Goal: Find specific page/section: Find specific page/section

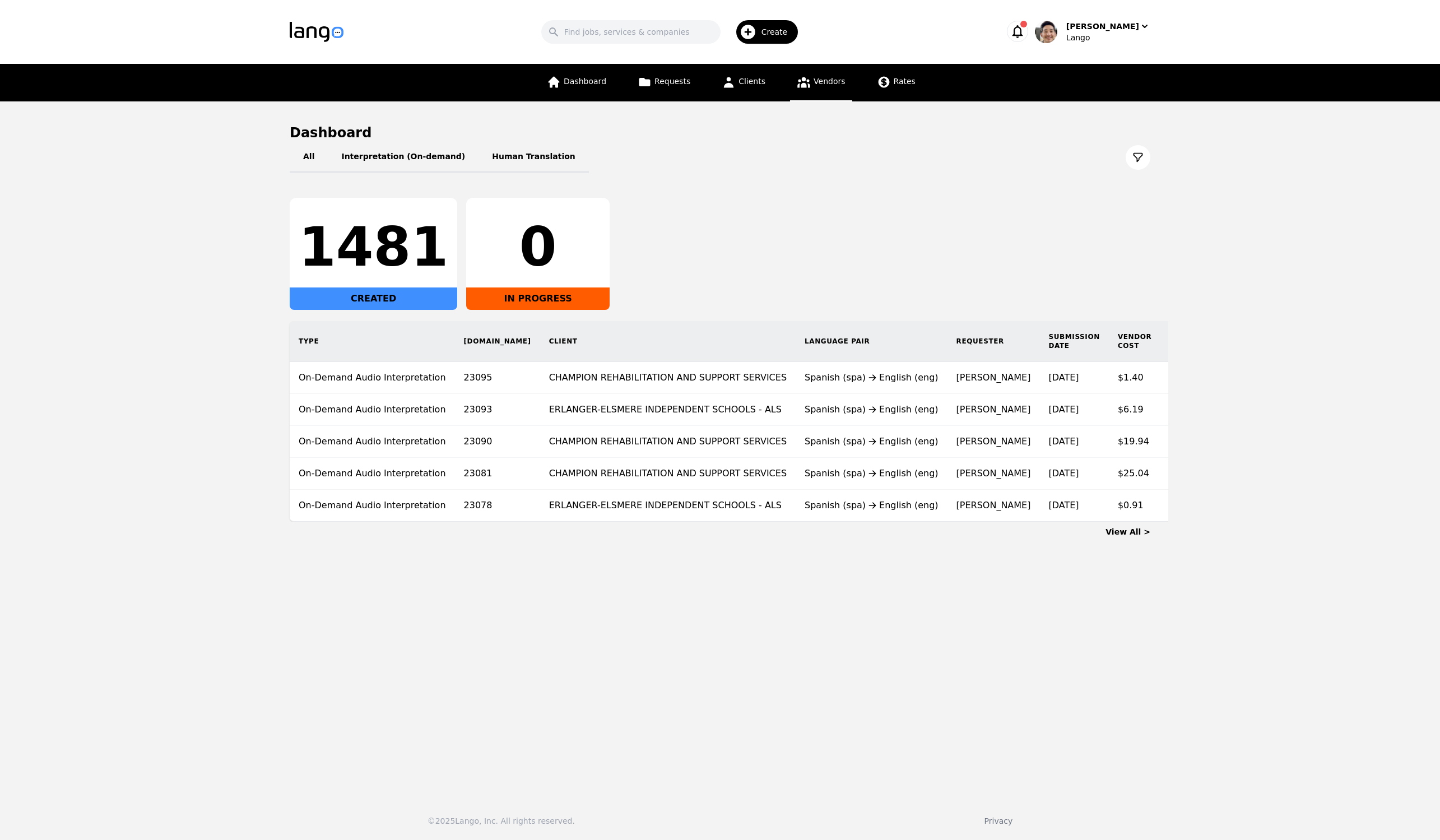
click at [831, 86] on link "Vendors" at bounding box center [820, 82] width 62 height 38
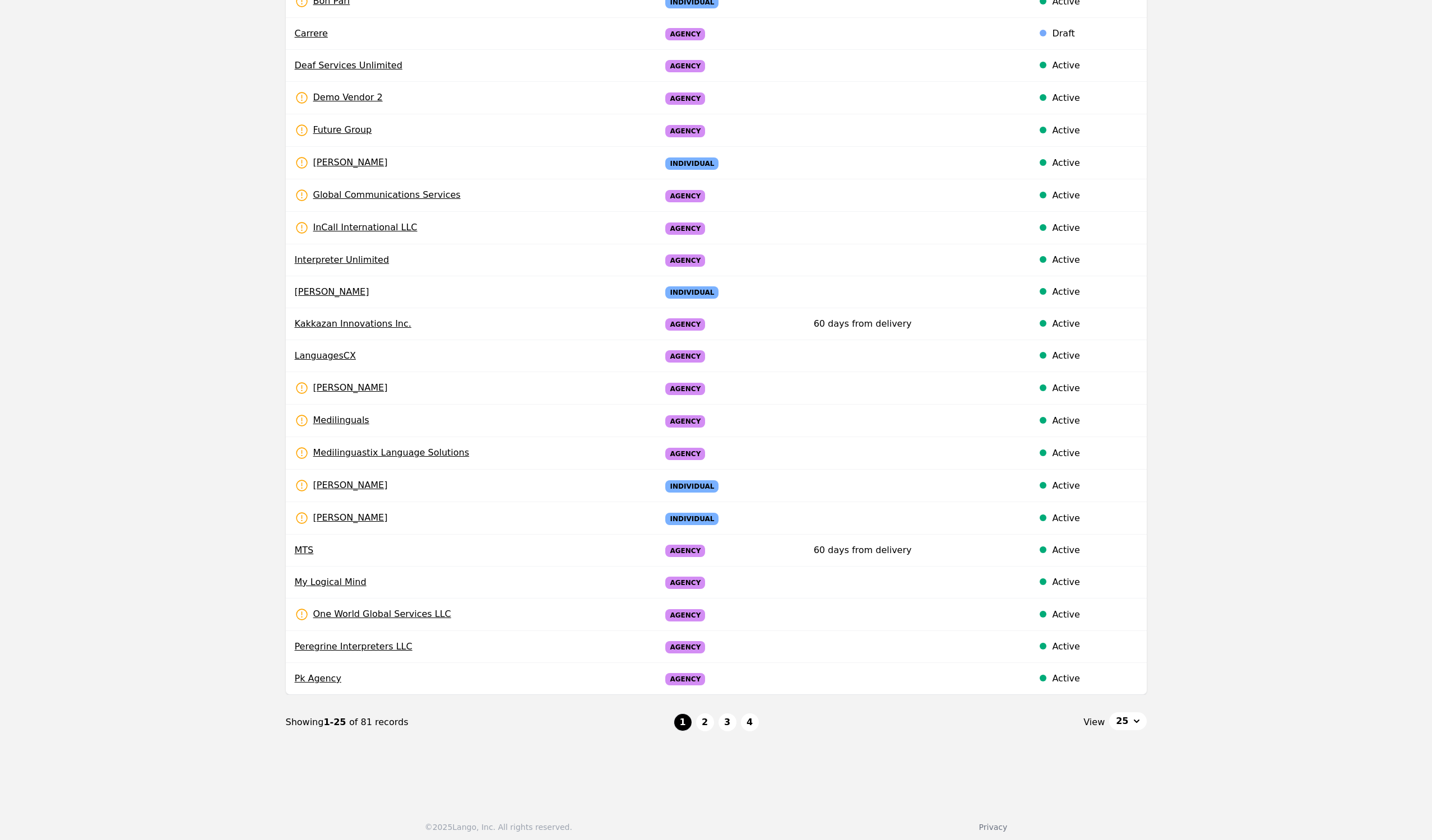
scroll to position [313, 0]
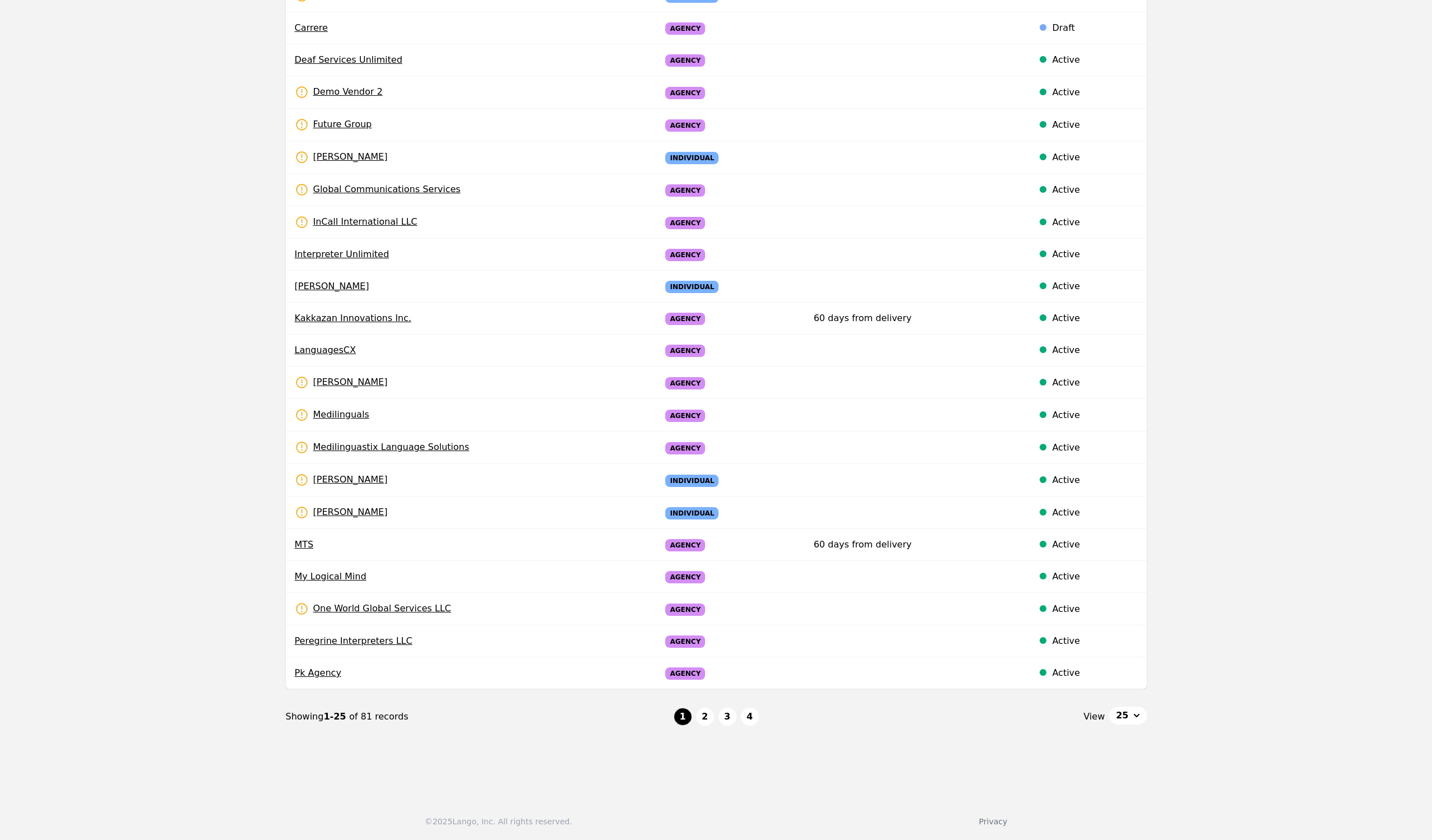
click at [1128, 714] on span "25" at bounding box center [1121, 715] width 12 height 13
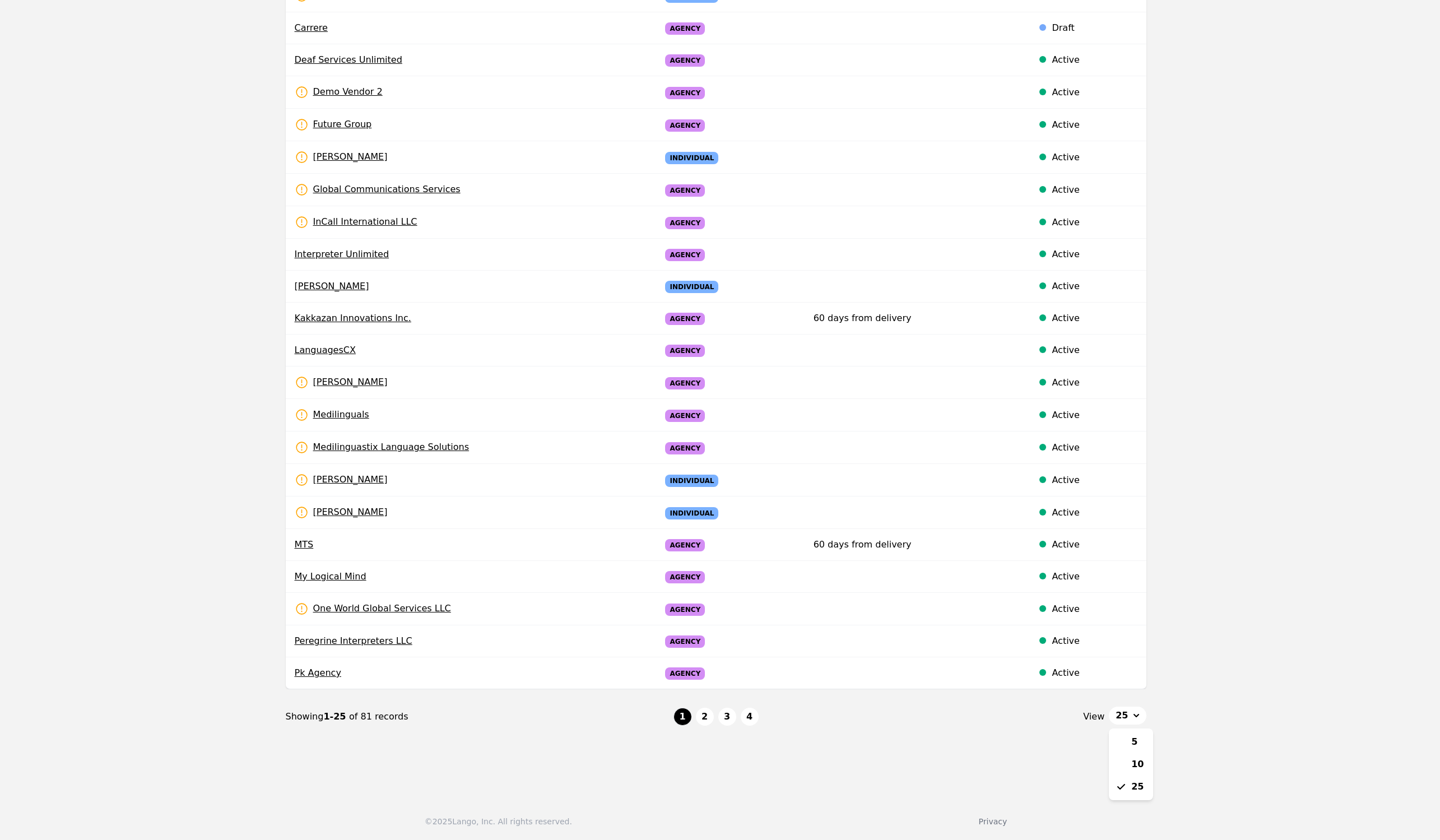
drag, startPoint x: 1229, startPoint y: 696, endPoint x: 1216, endPoint y: 700, distance: 13.6
click at [1229, 696] on main "Vendors Search Name Type Payment Terms Status AIP Co., Ltd. Agency Active Bilin…" at bounding box center [716, 289] width 1432 height 999
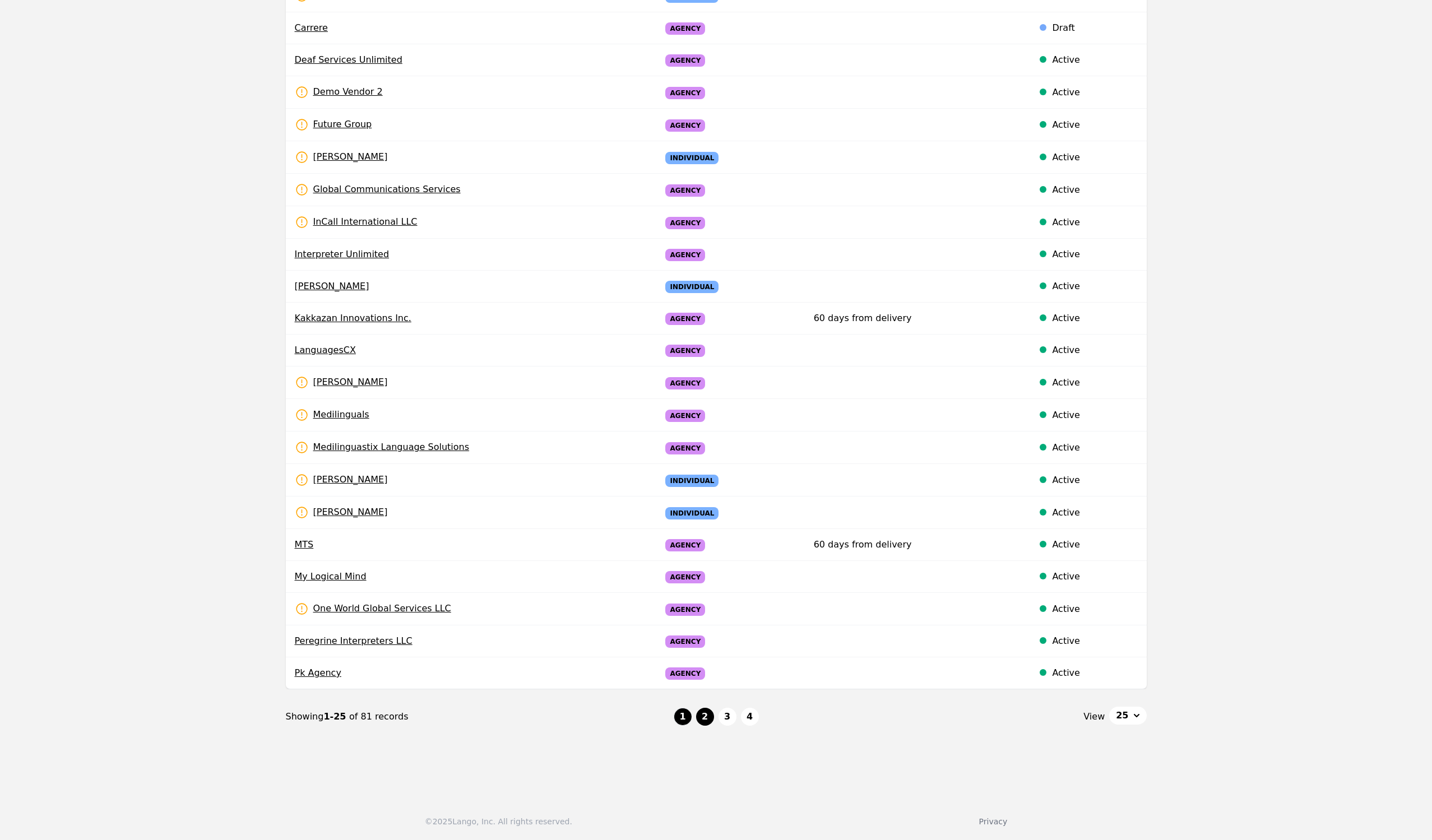
click at [707, 716] on button "2" at bounding box center [705, 716] width 18 height 18
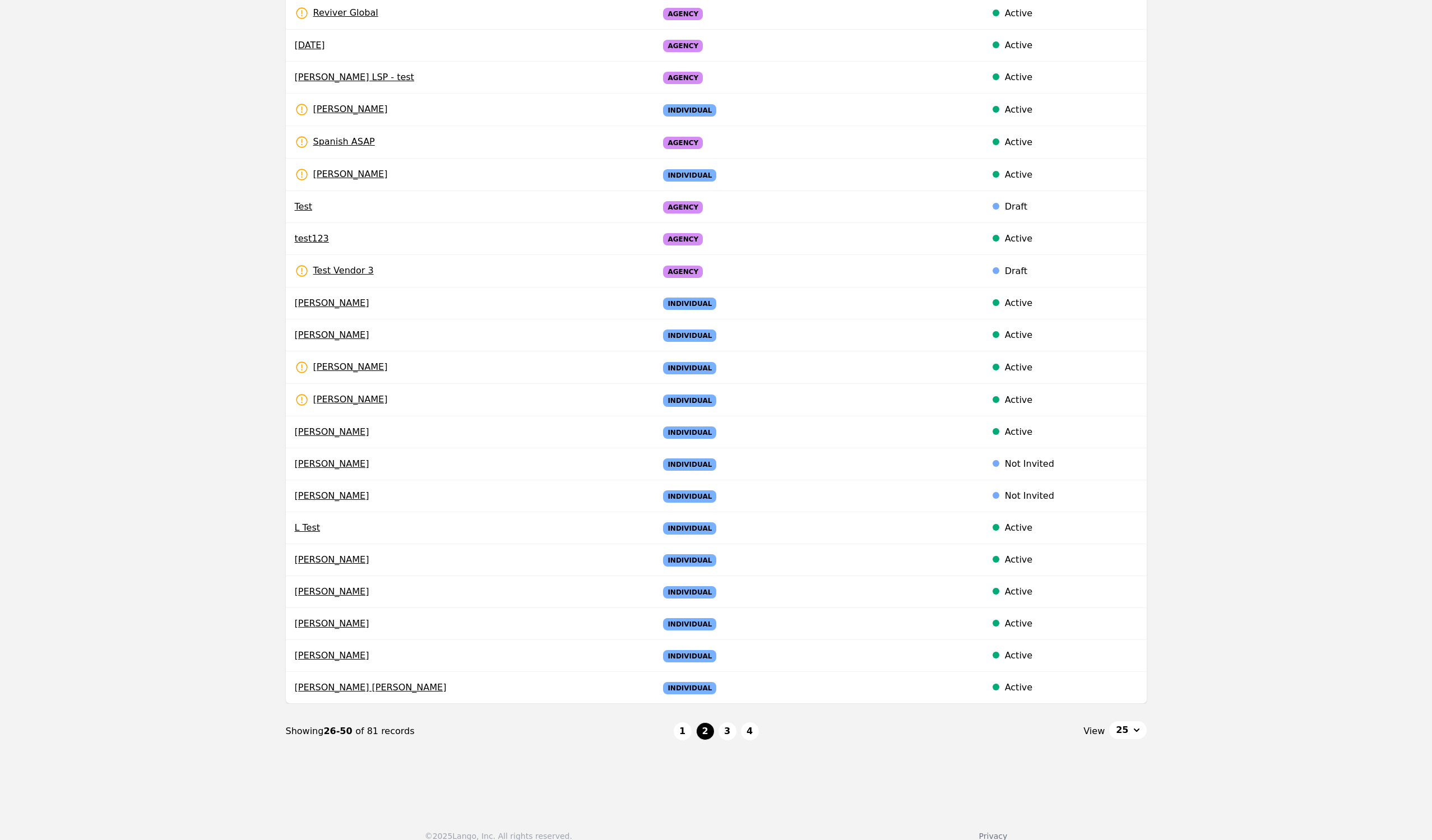
scroll to position [311, 0]
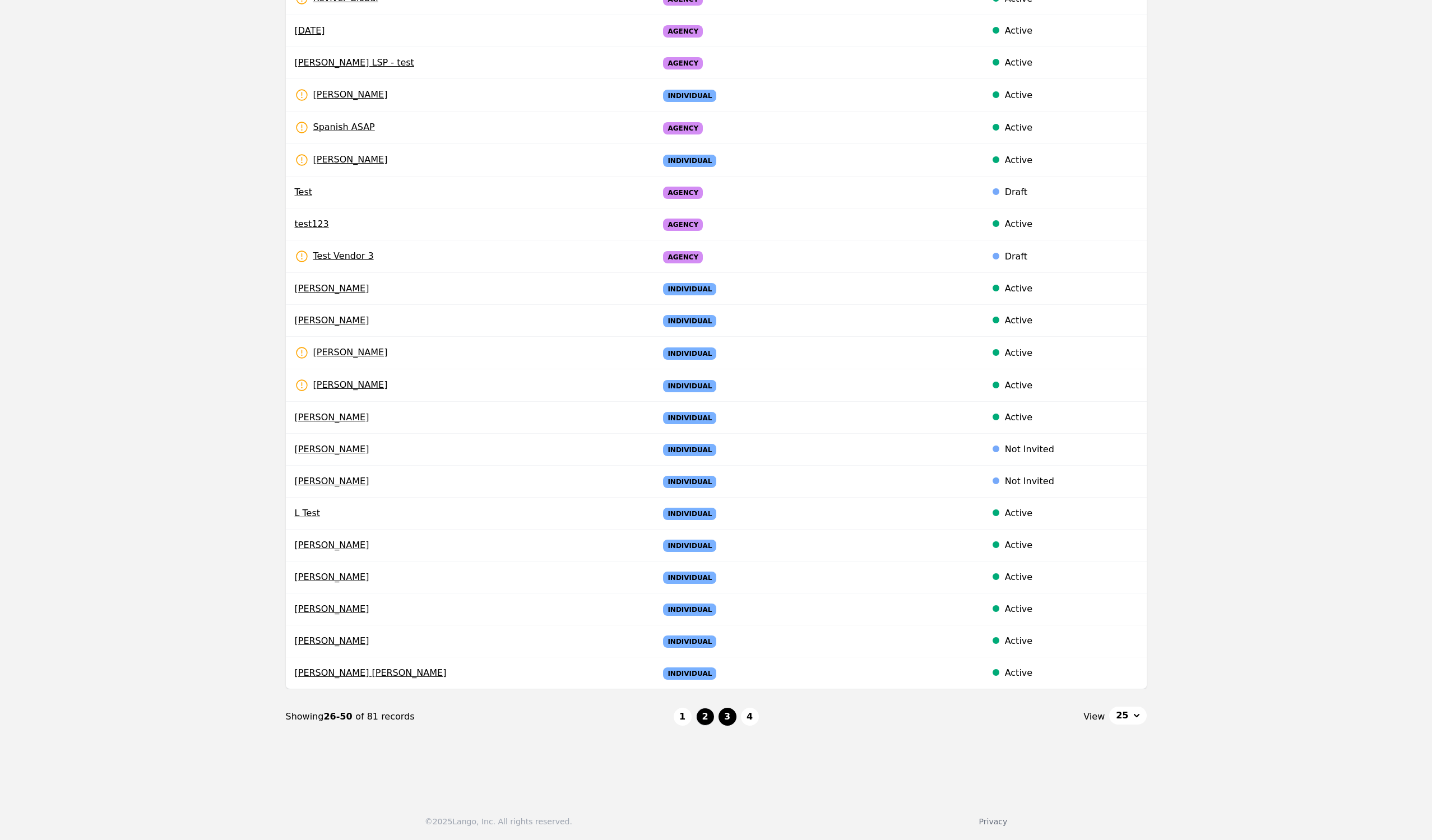
click at [727, 716] on button "3" at bounding box center [726, 716] width 18 height 18
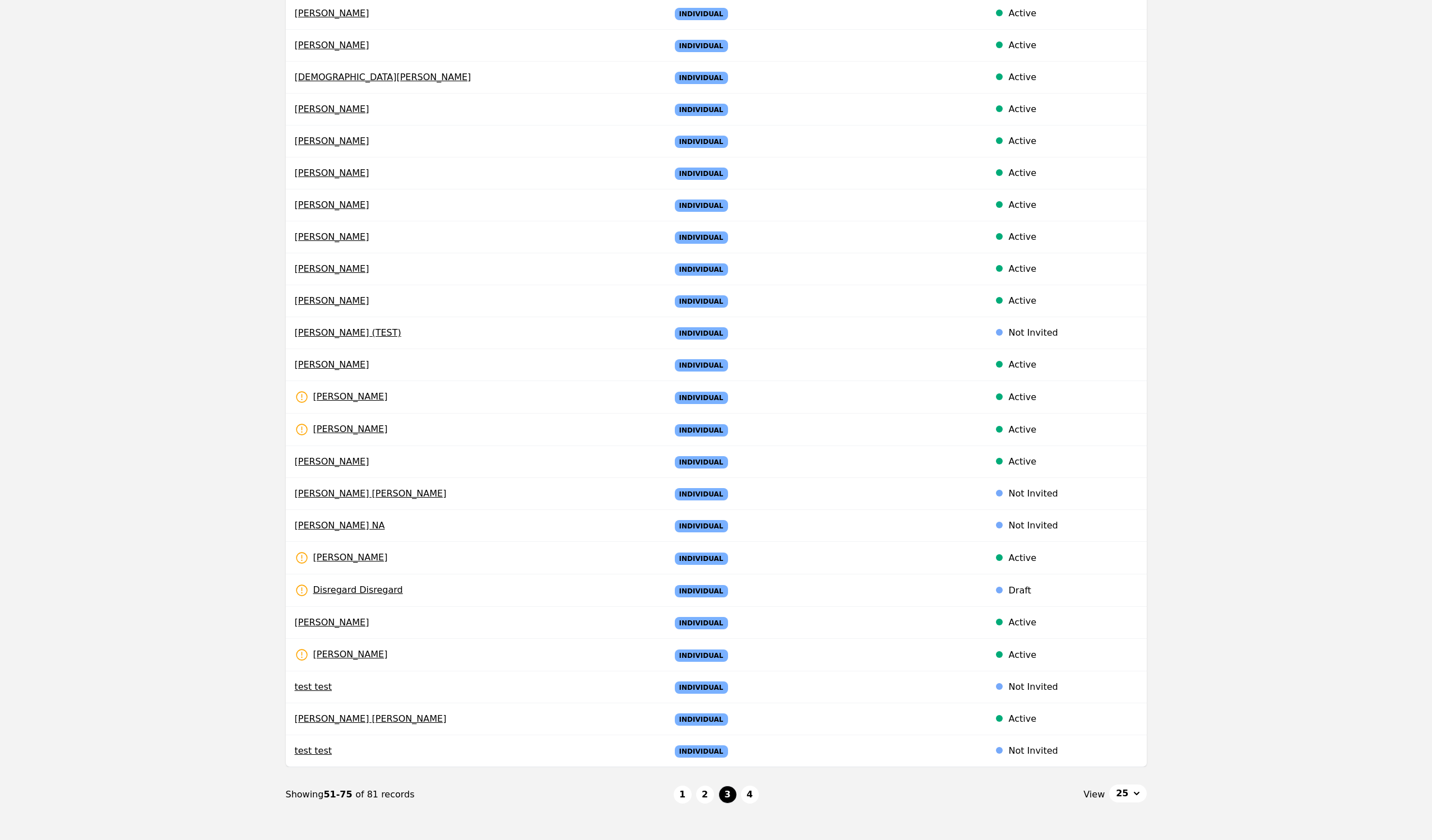
scroll to position [308, 0]
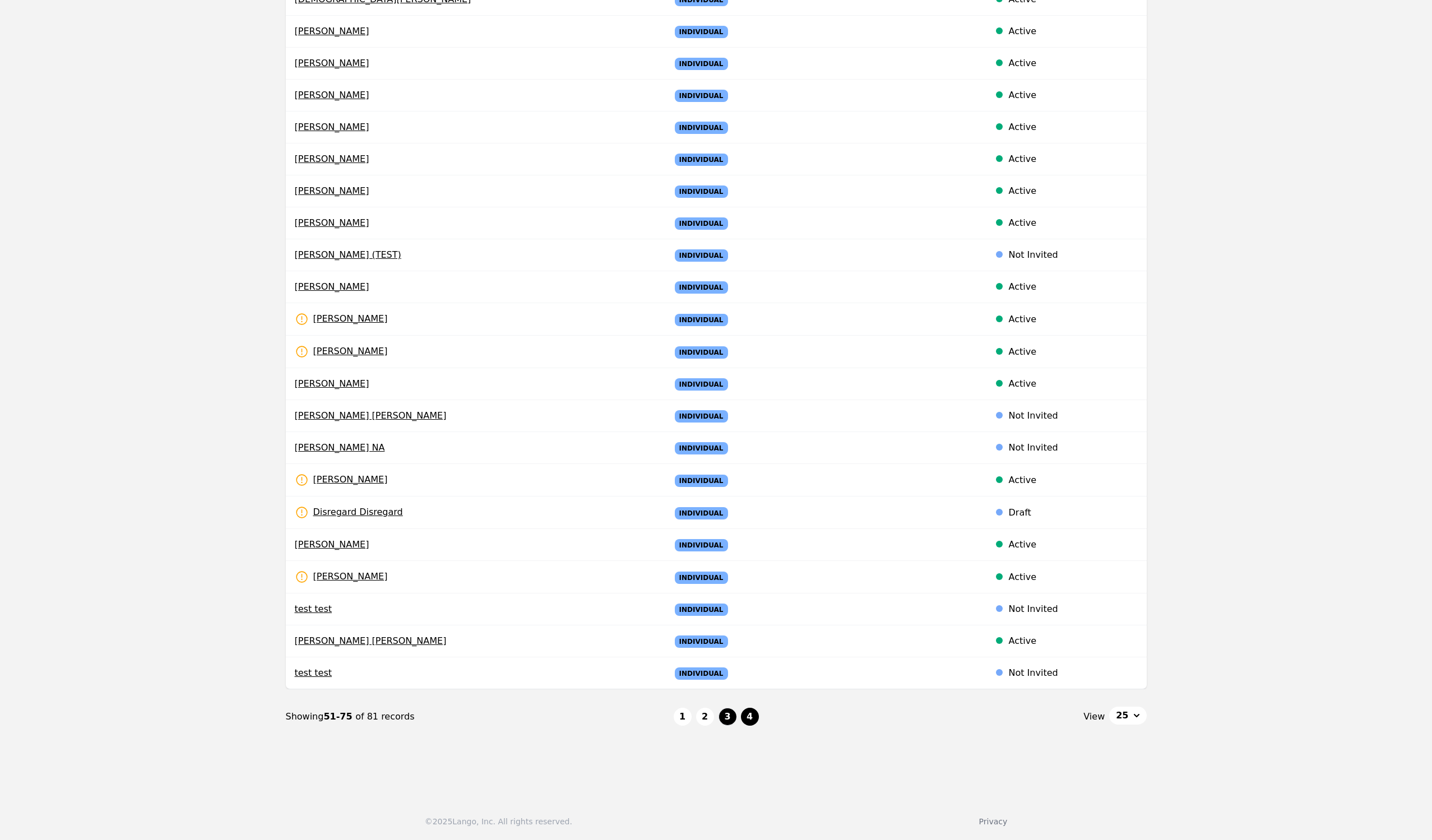
click at [752, 710] on button "4" at bounding box center [749, 716] width 18 height 18
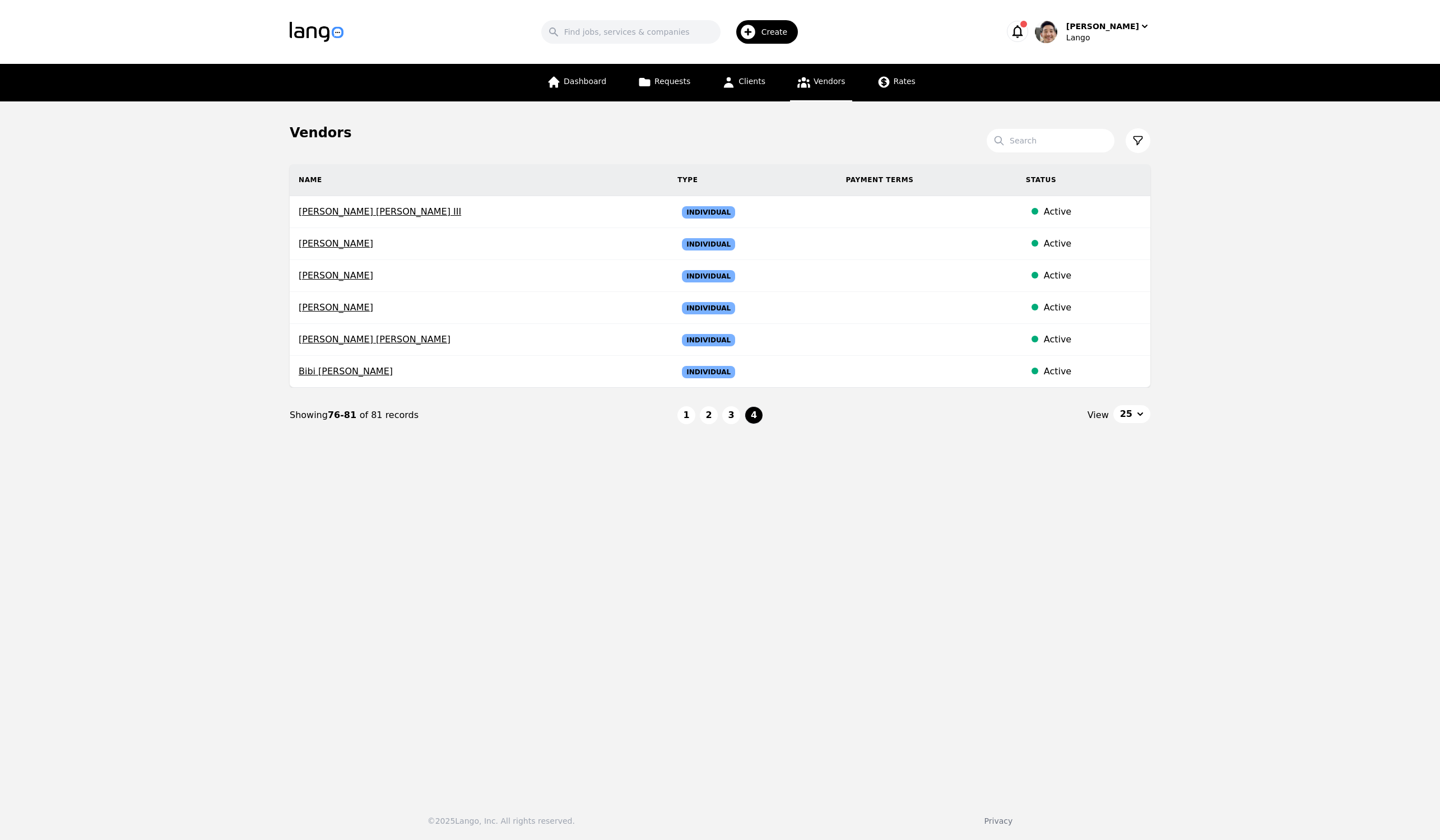
click at [797, 538] on main "Vendors Search Name Type Payment Terms Status [PERSON_NAME] [PERSON_NAME] Indiv…" at bounding box center [720, 444] width 1440 height 687
click at [711, 419] on button "2" at bounding box center [709, 415] width 18 height 18
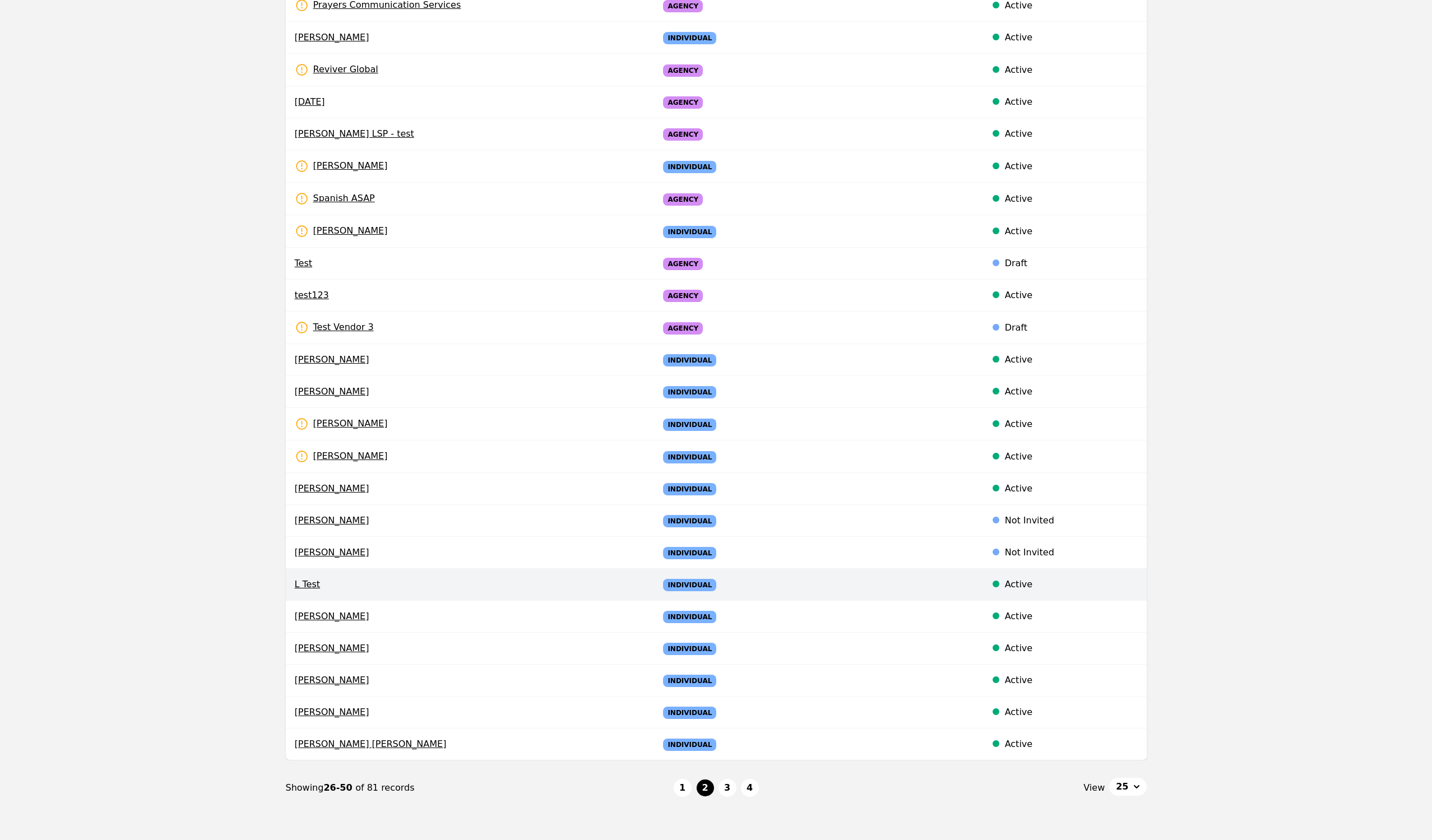
scroll to position [311, 0]
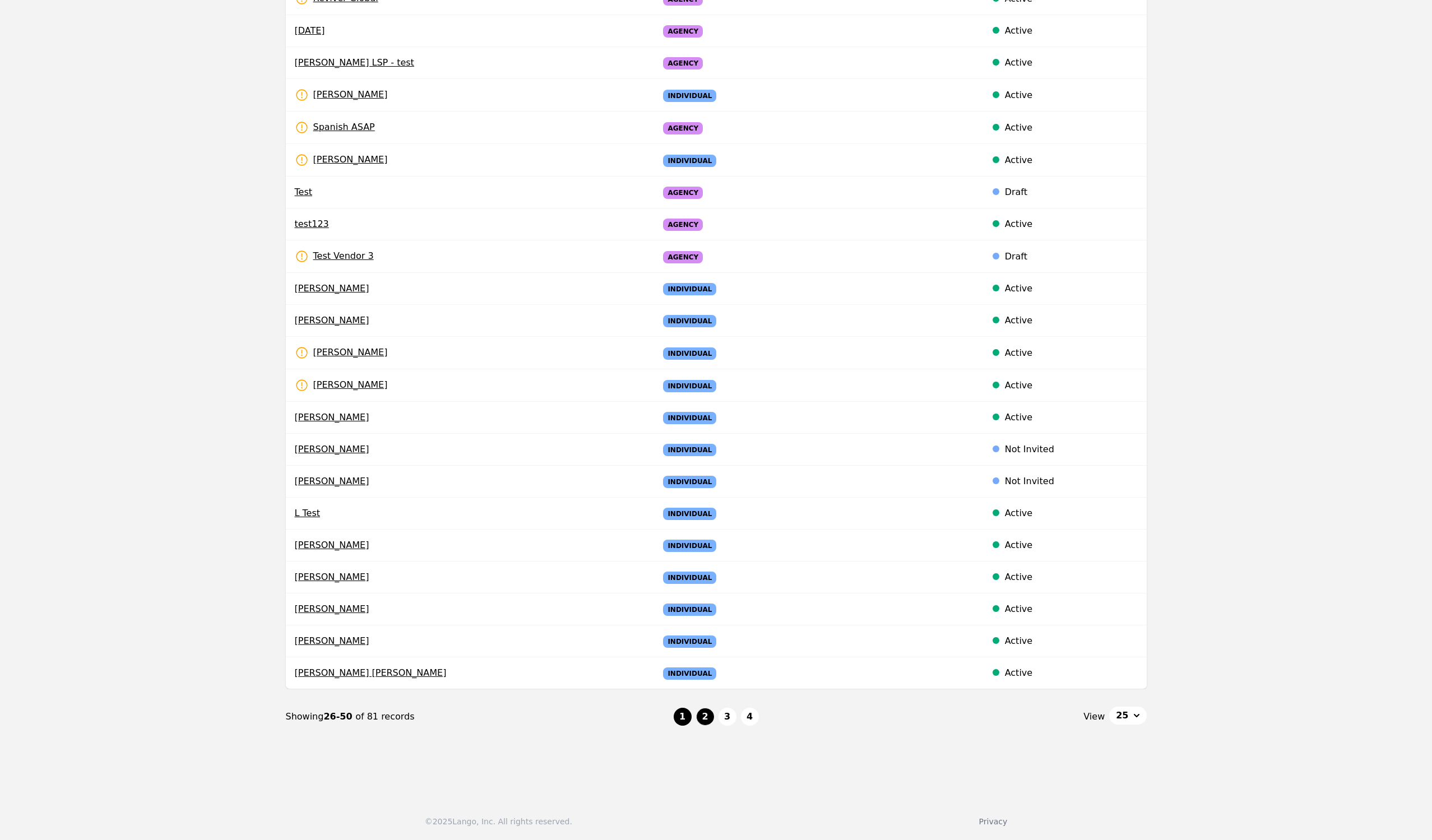
click at [684, 718] on button "1" at bounding box center [682, 716] width 18 height 18
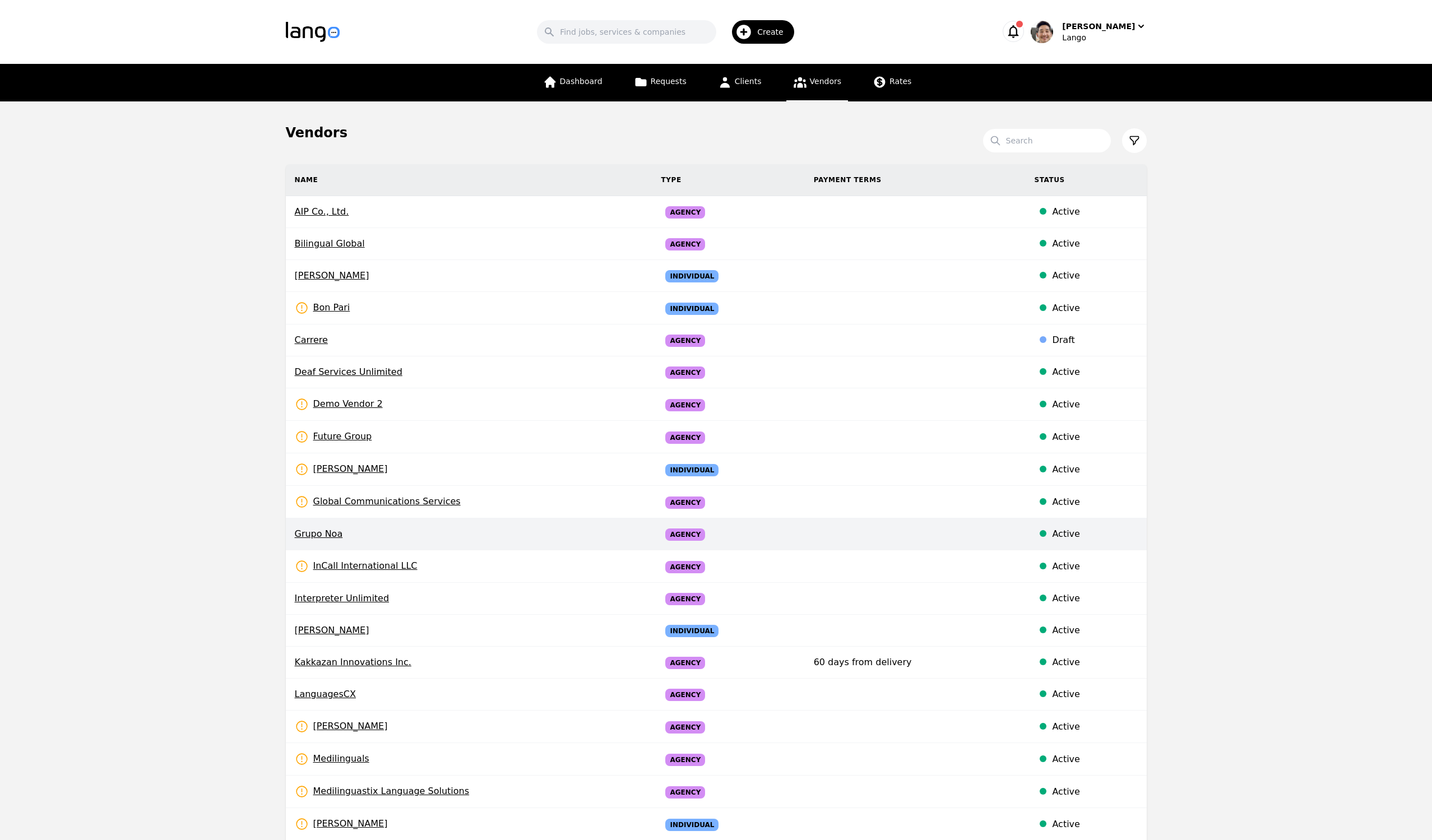
click at [330, 530] on span "Grupo Noa" at bounding box center [469, 534] width 349 height 13
select select "active"
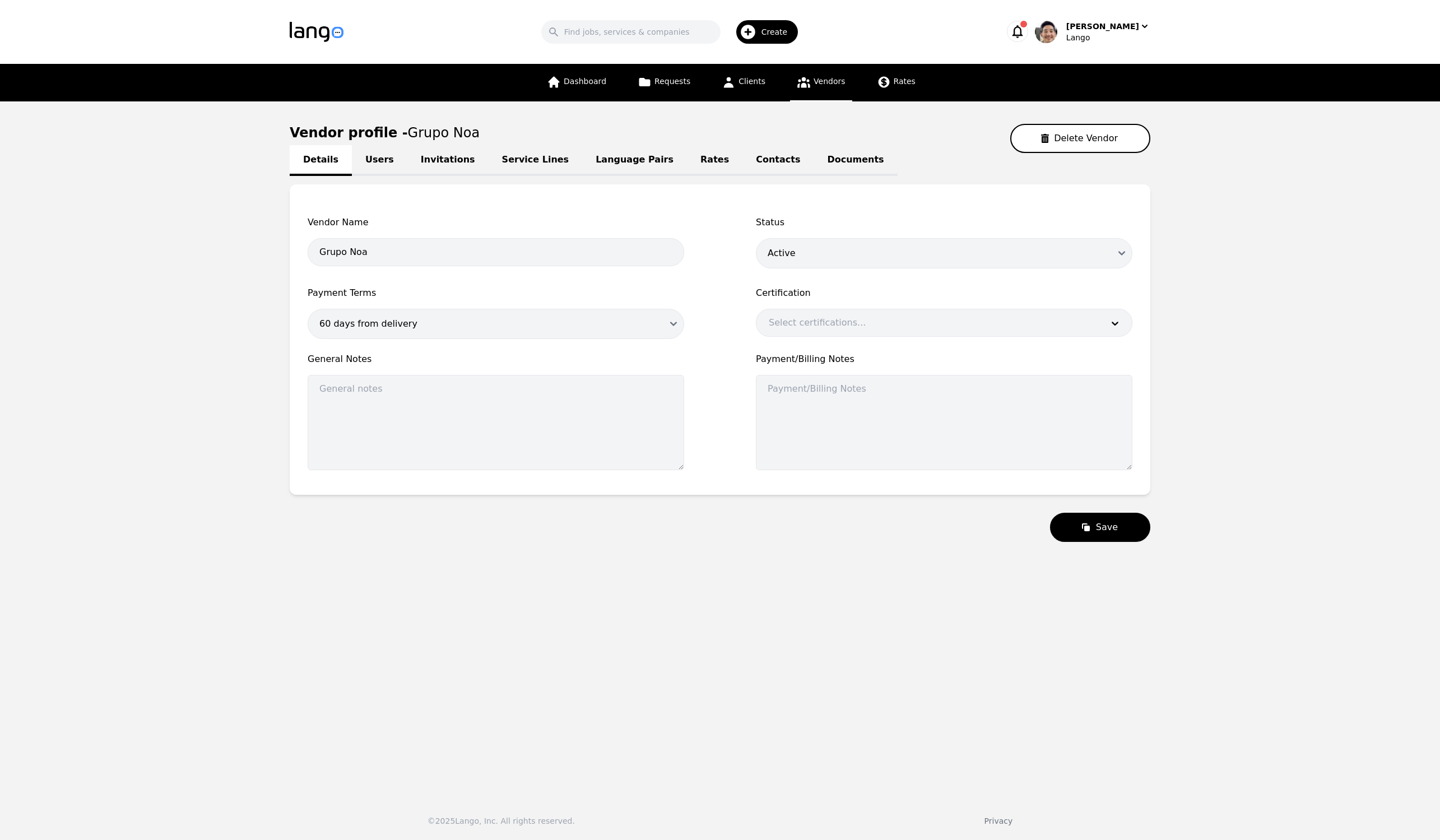
click at [397, 156] on link "Users" at bounding box center [380, 160] width 56 height 31
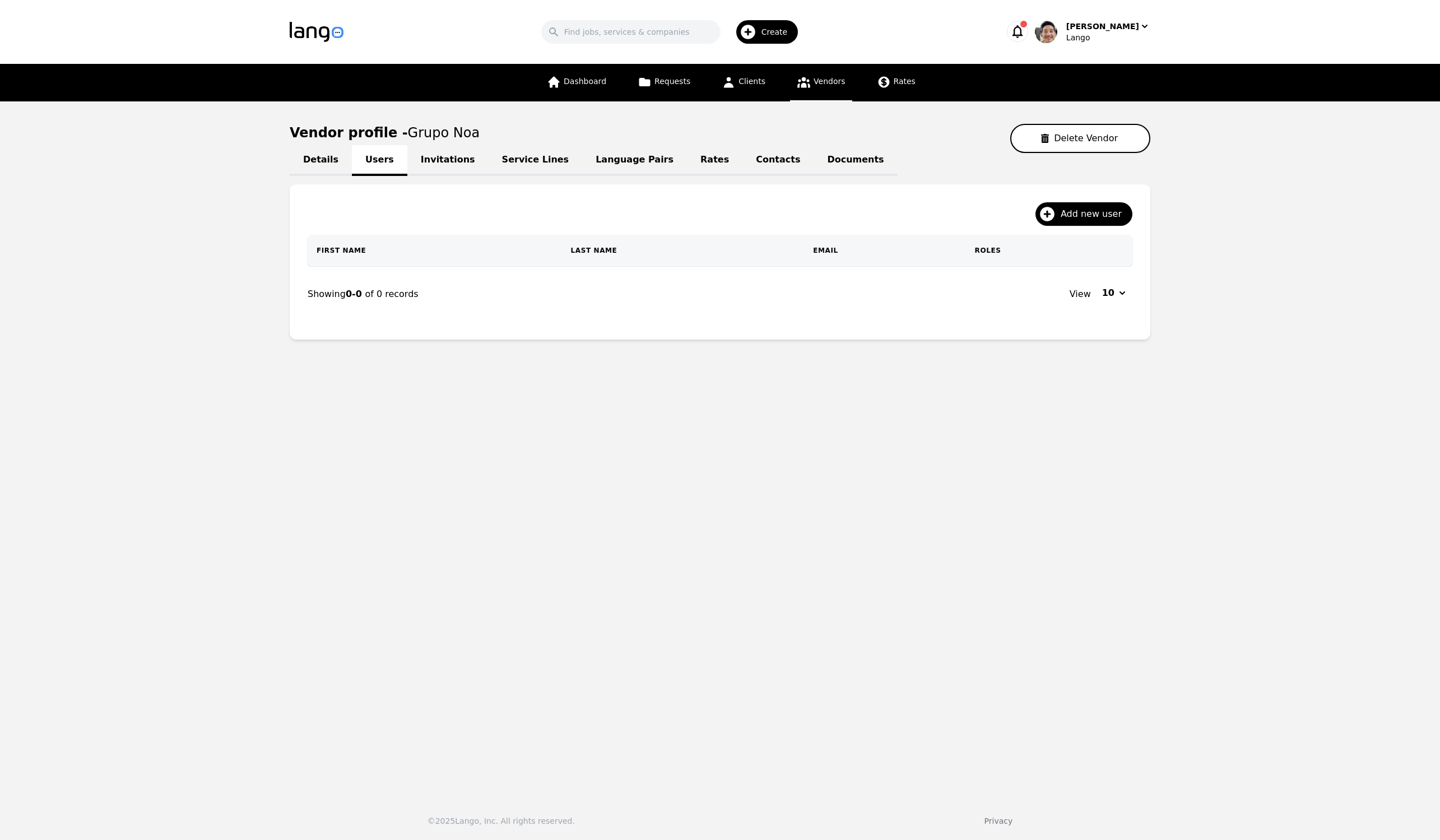
click at [424, 163] on link "Invitations" at bounding box center [448, 160] width 81 height 31
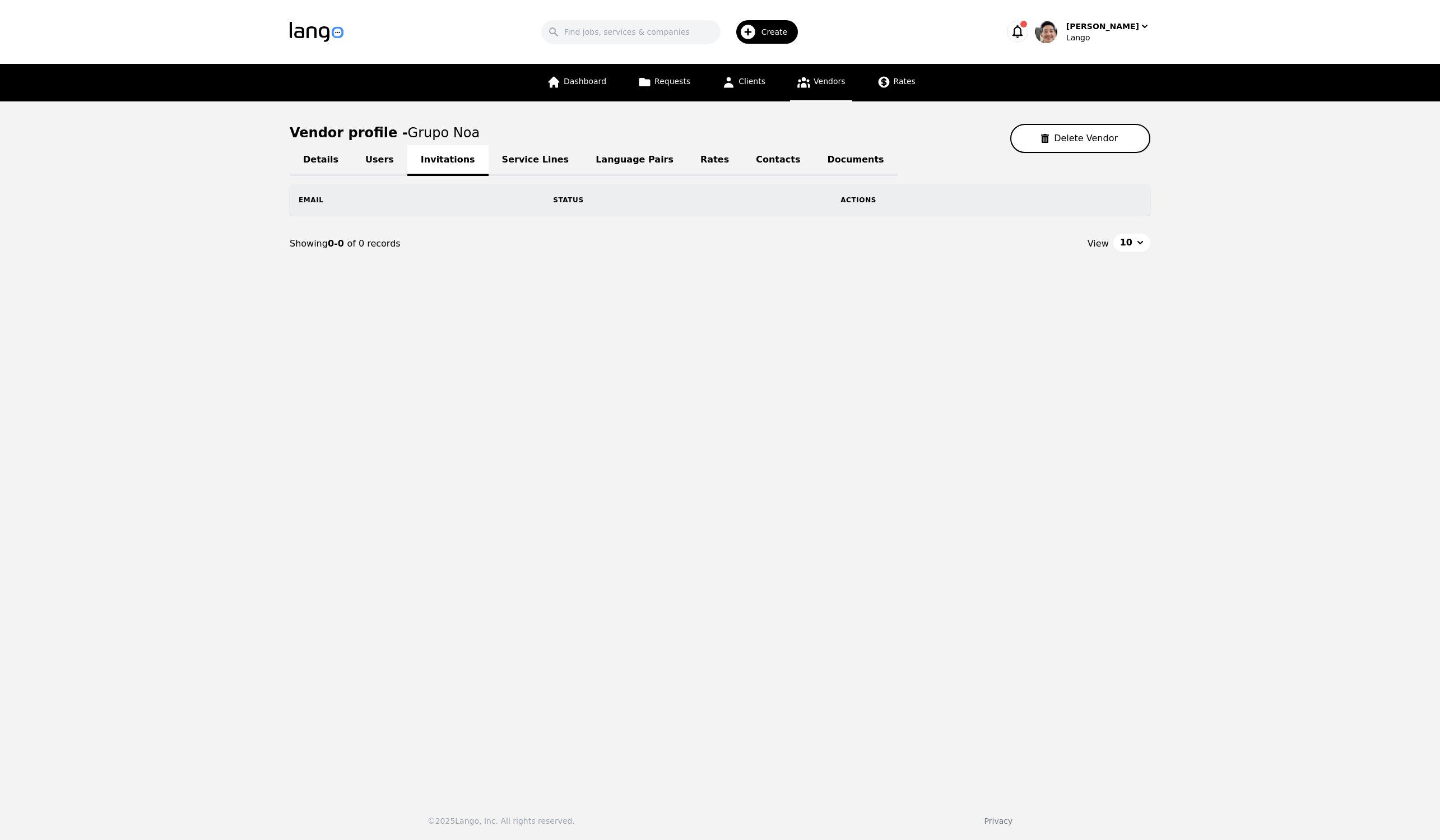
click at [527, 161] on link "Service Lines" at bounding box center [535, 160] width 94 height 31
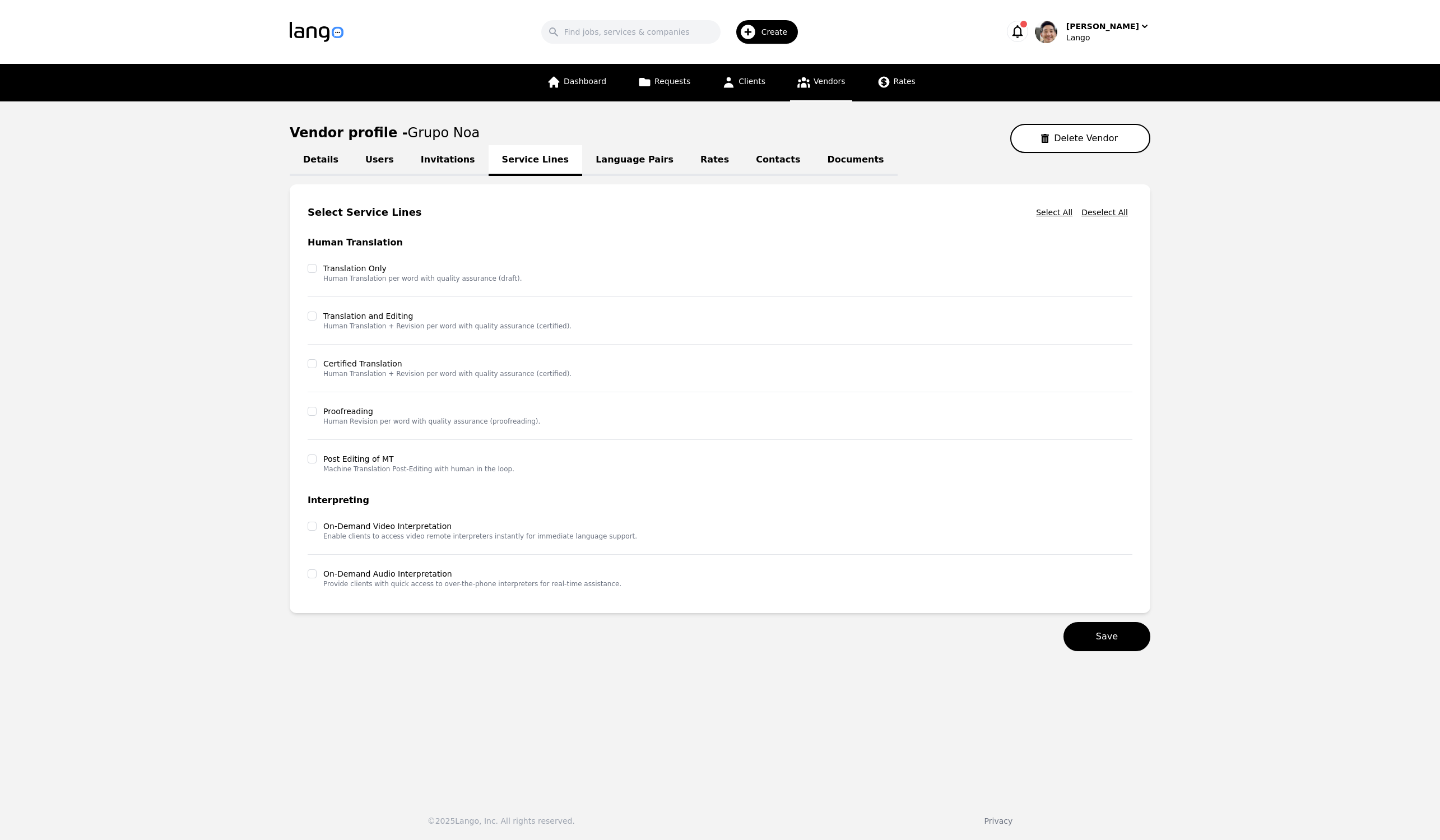
click at [463, 160] on link "Invitations" at bounding box center [448, 160] width 81 height 31
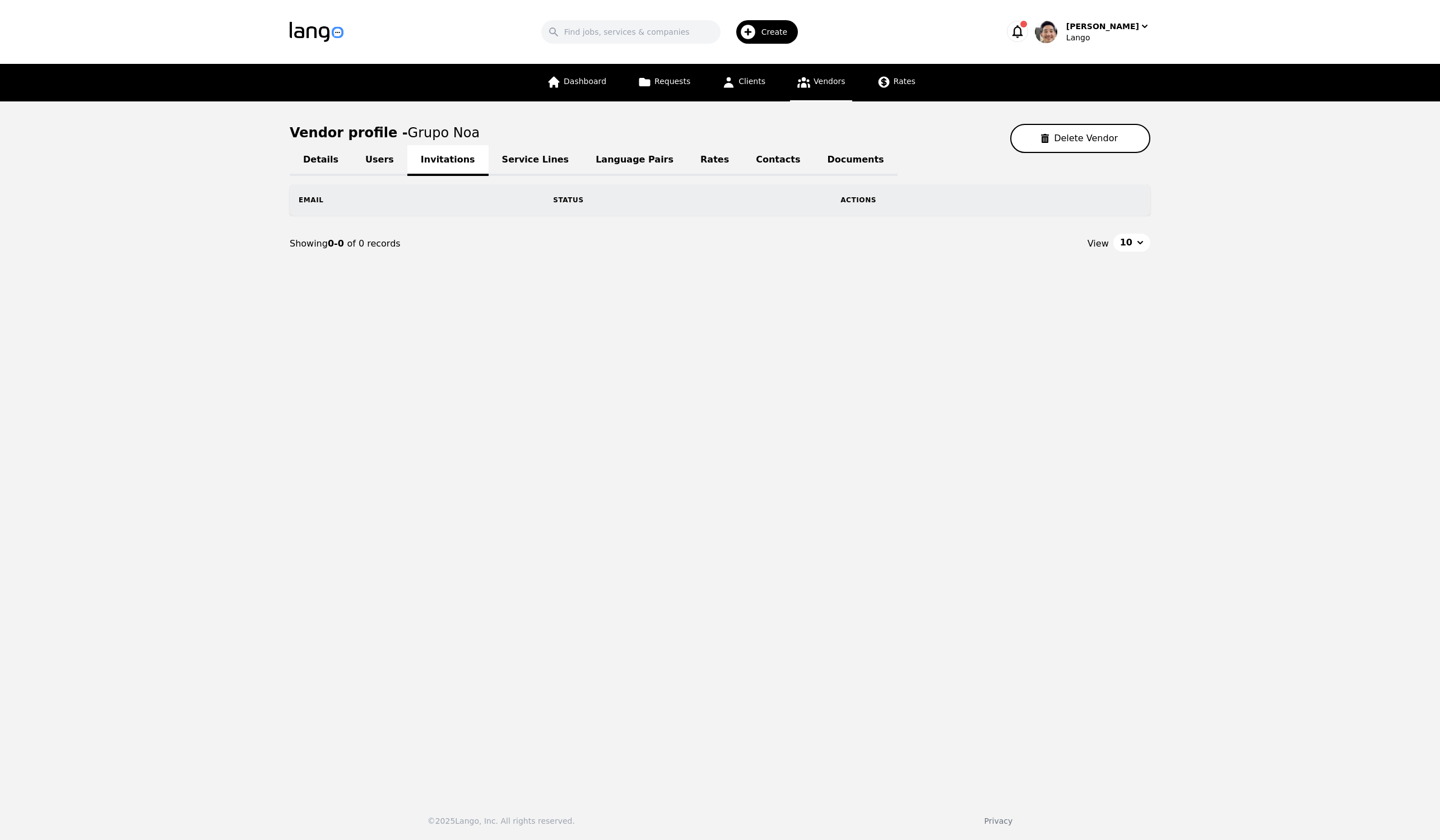
click at [383, 164] on link "Users" at bounding box center [380, 160] width 56 height 31
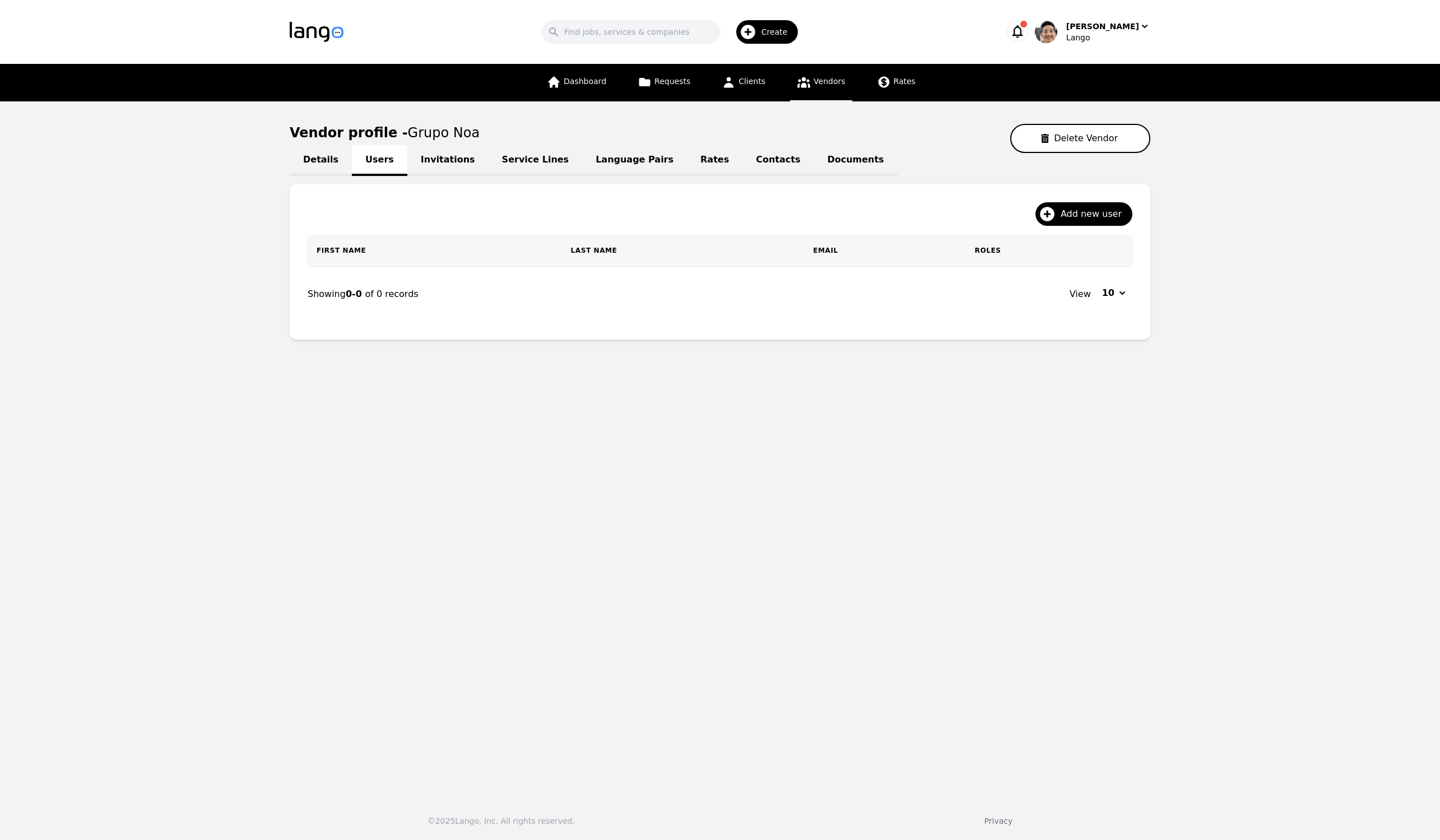
click at [446, 163] on link "Invitations" at bounding box center [448, 160] width 81 height 31
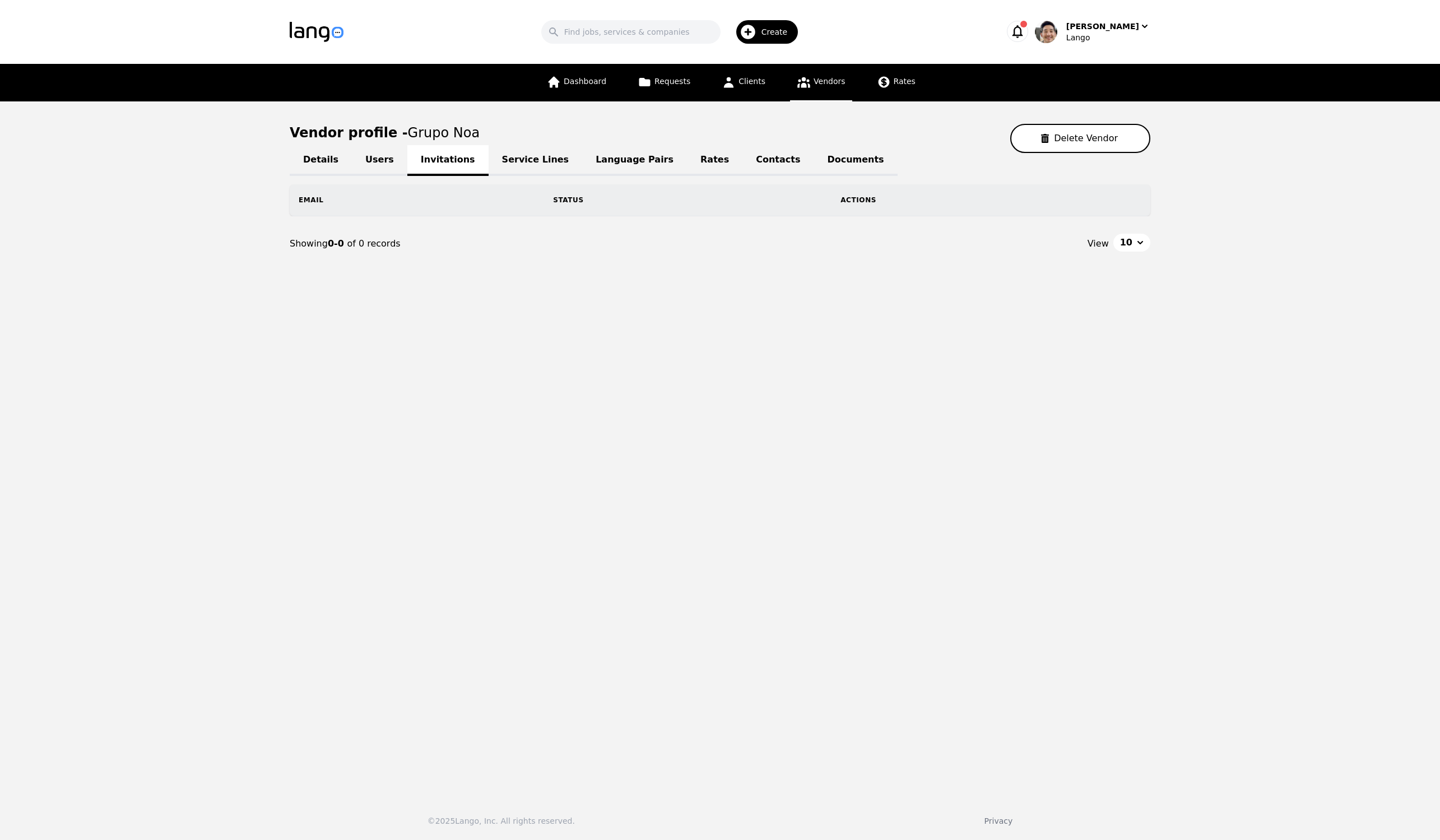
click at [536, 162] on link "Service Lines" at bounding box center [535, 160] width 94 height 31
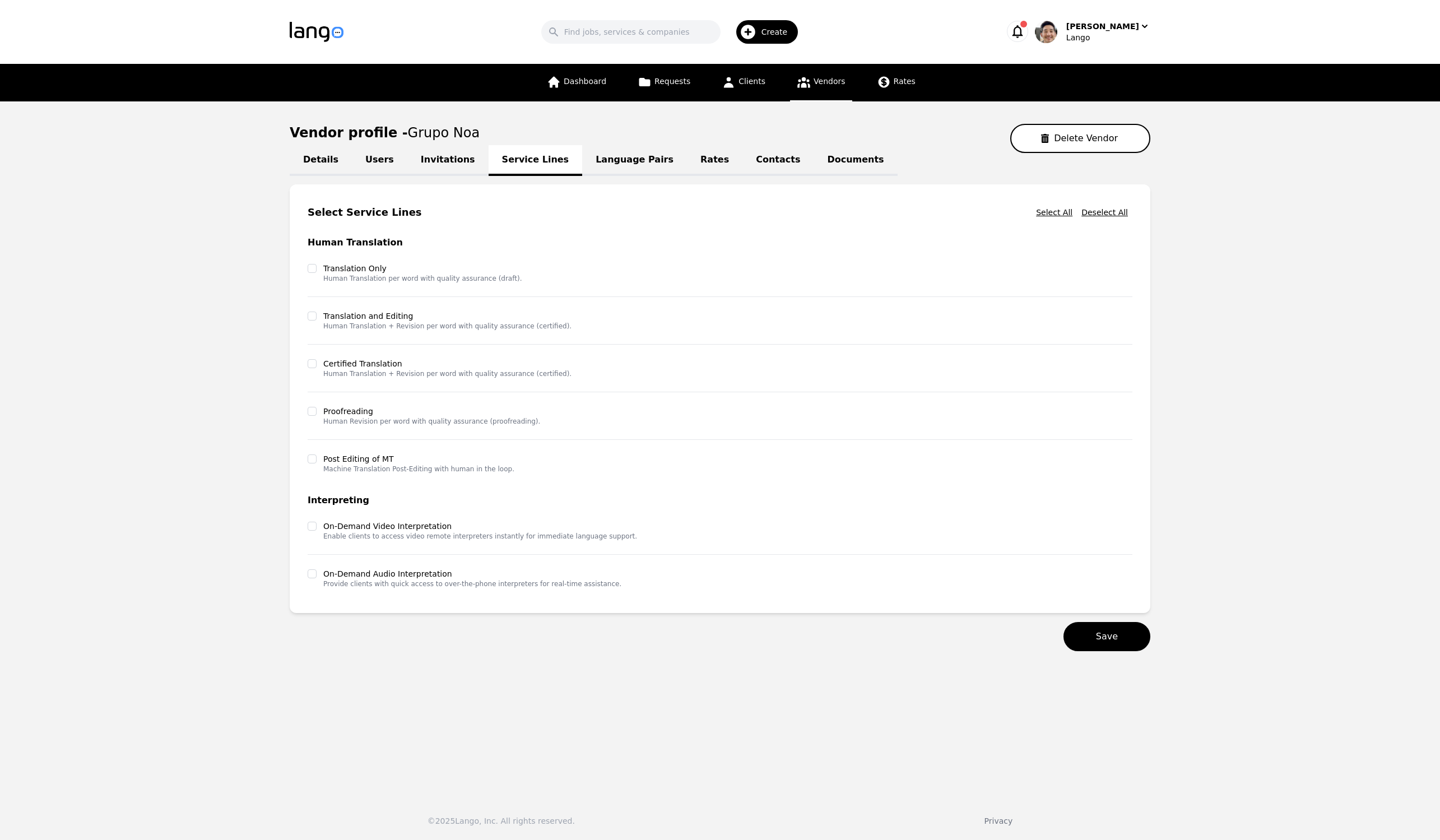
click at [621, 162] on link "Language Pairs" at bounding box center [635, 160] width 105 height 31
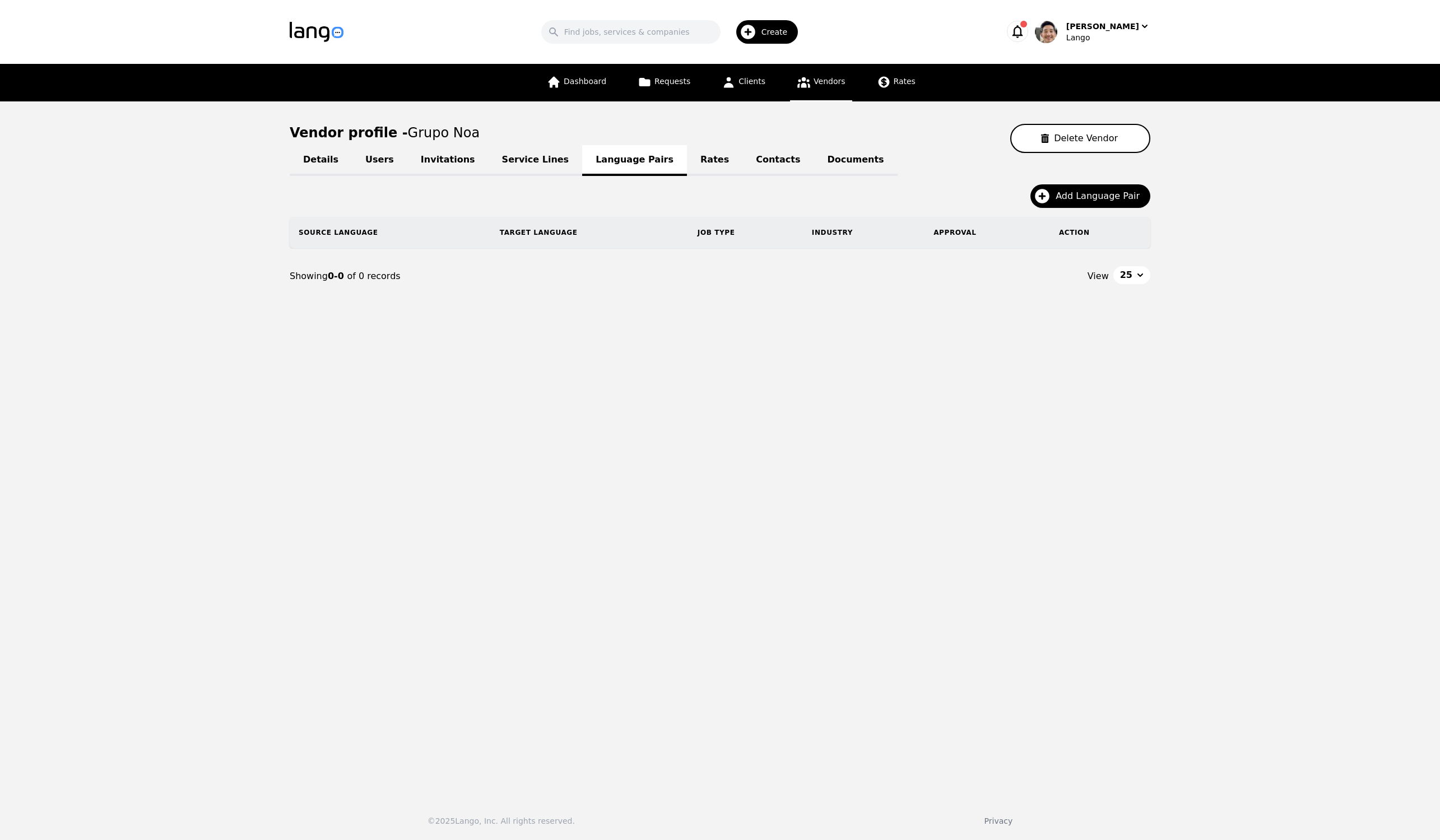
click at [509, 158] on link "Service Lines" at bounding box center [535, 160] width 94 height 31
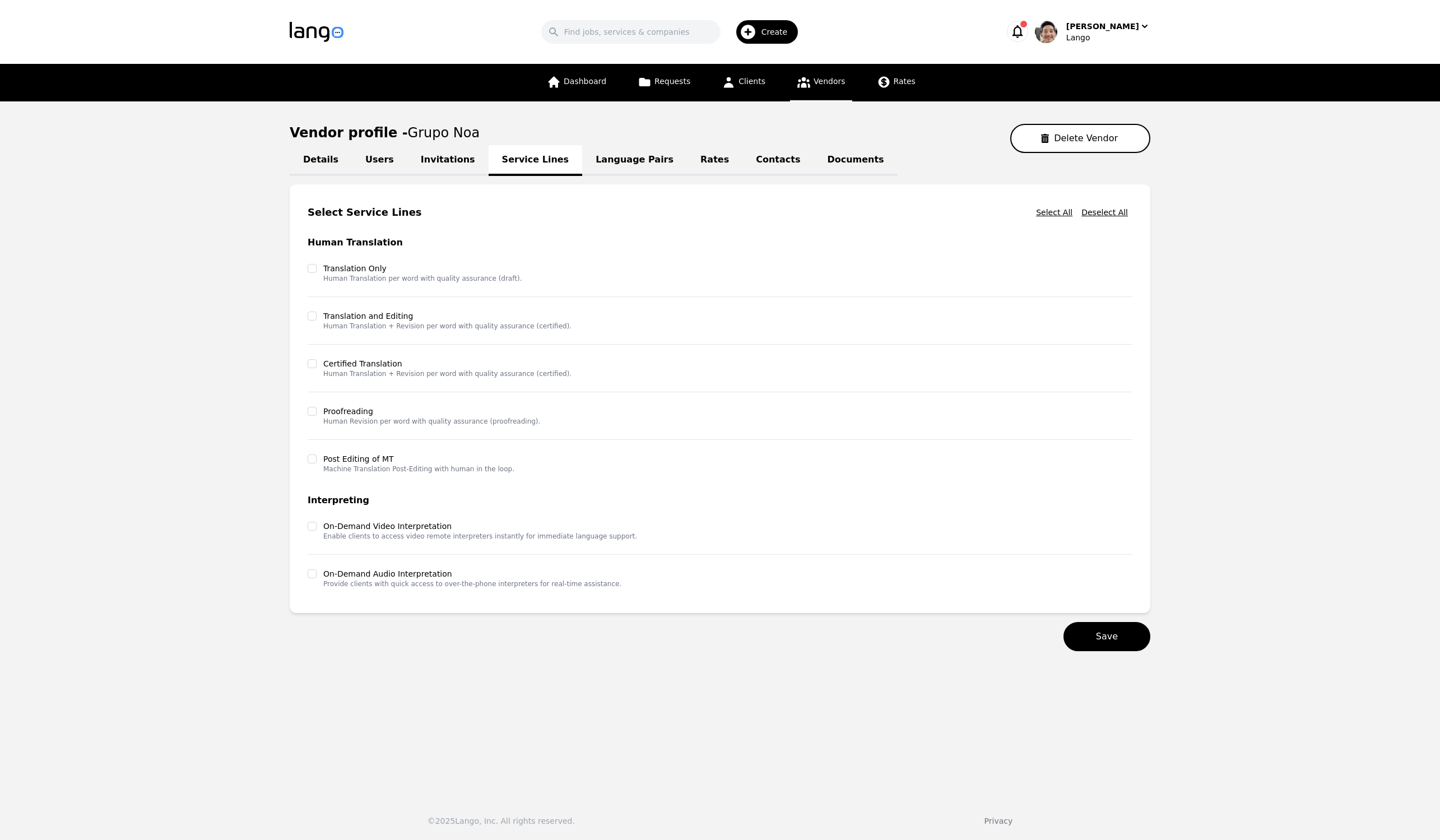
click at [434, 162] on link "Invitations" at bounding box center [448, 160] width 81 height 31
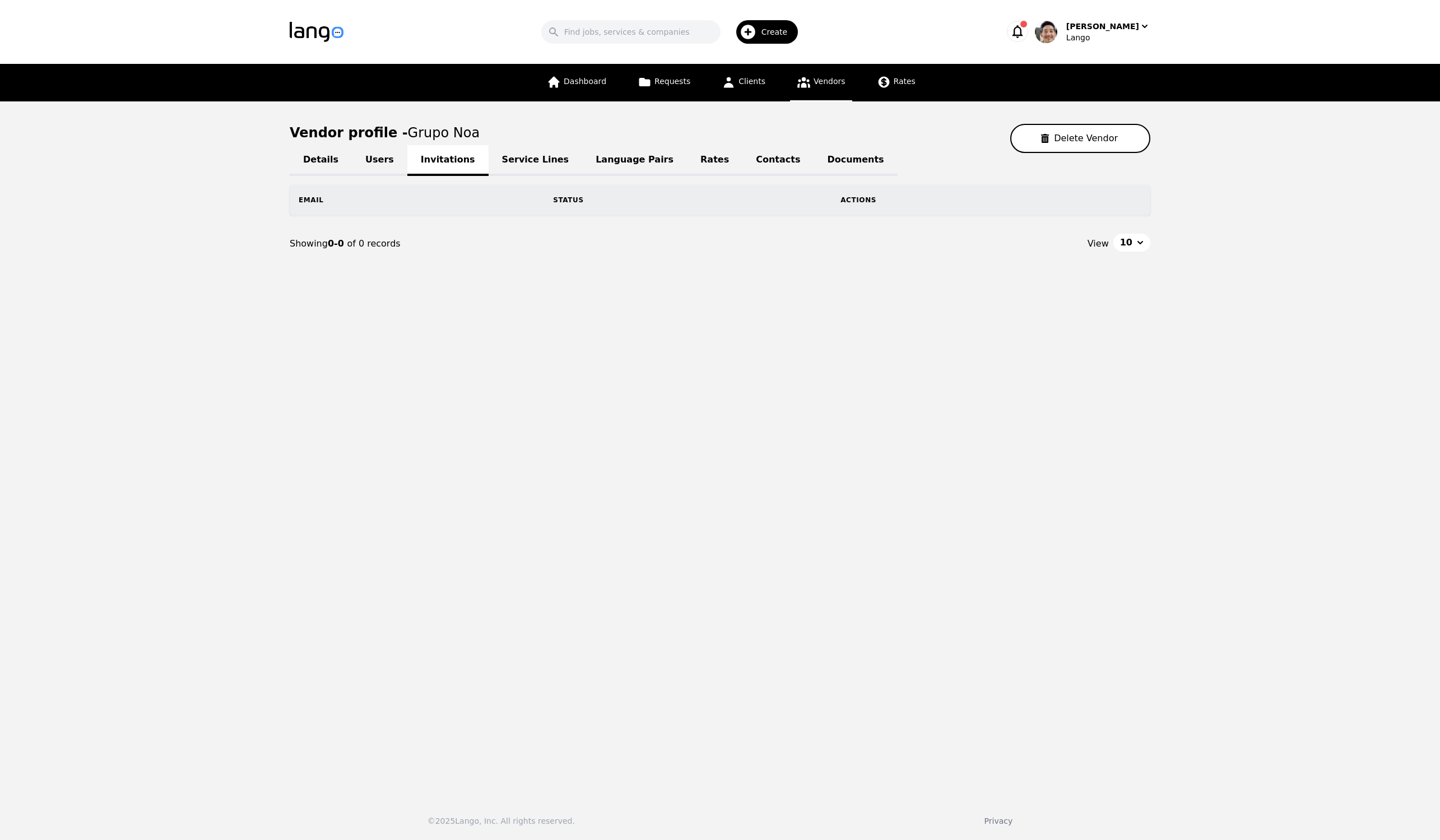
click at [814, 161] on link "Documents" at bounding box center [855, 160] width 83 height 31
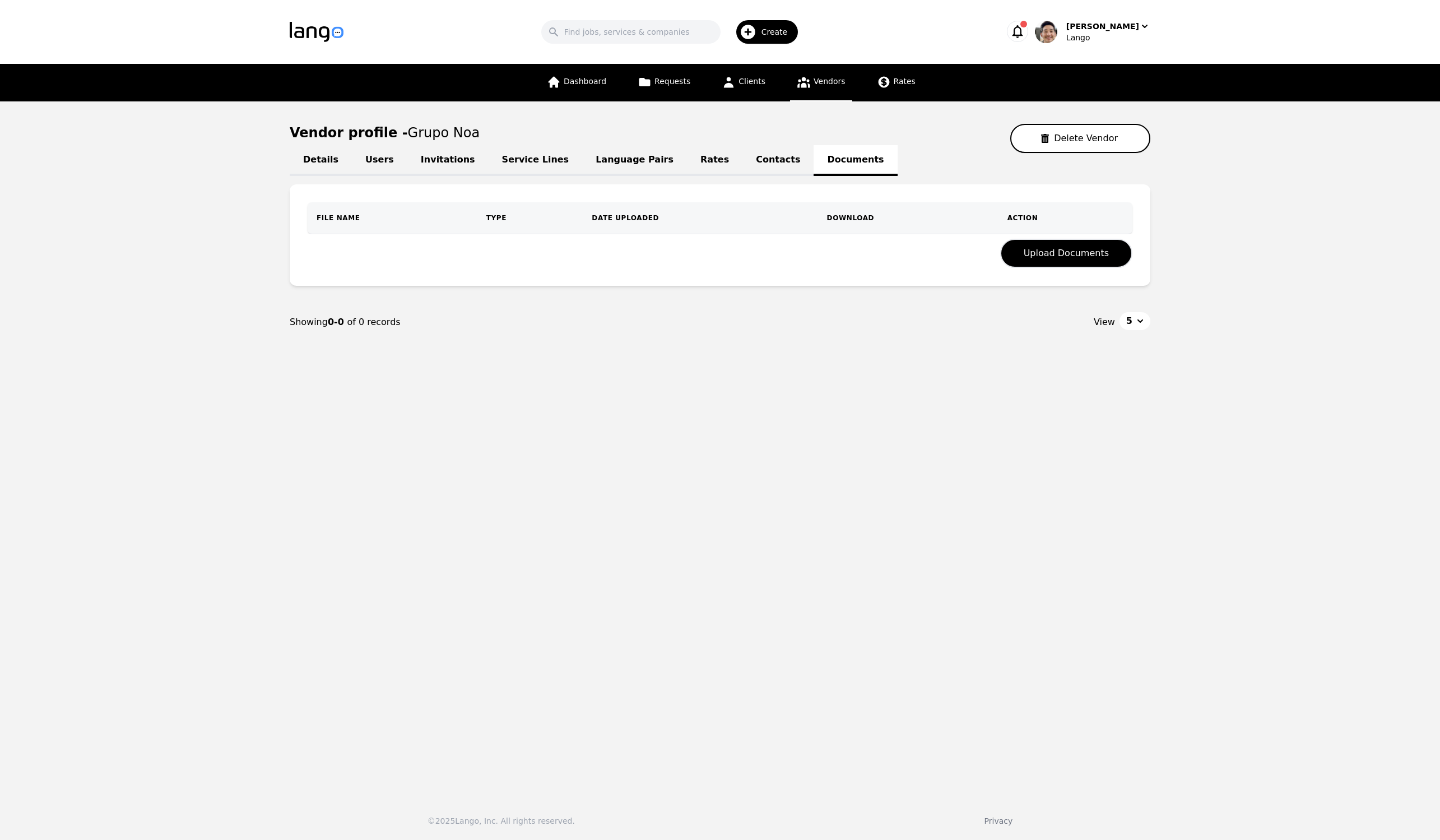
click at [743, 156] on link "Contacts" at bounding box center [778, 160] width 71 height 31
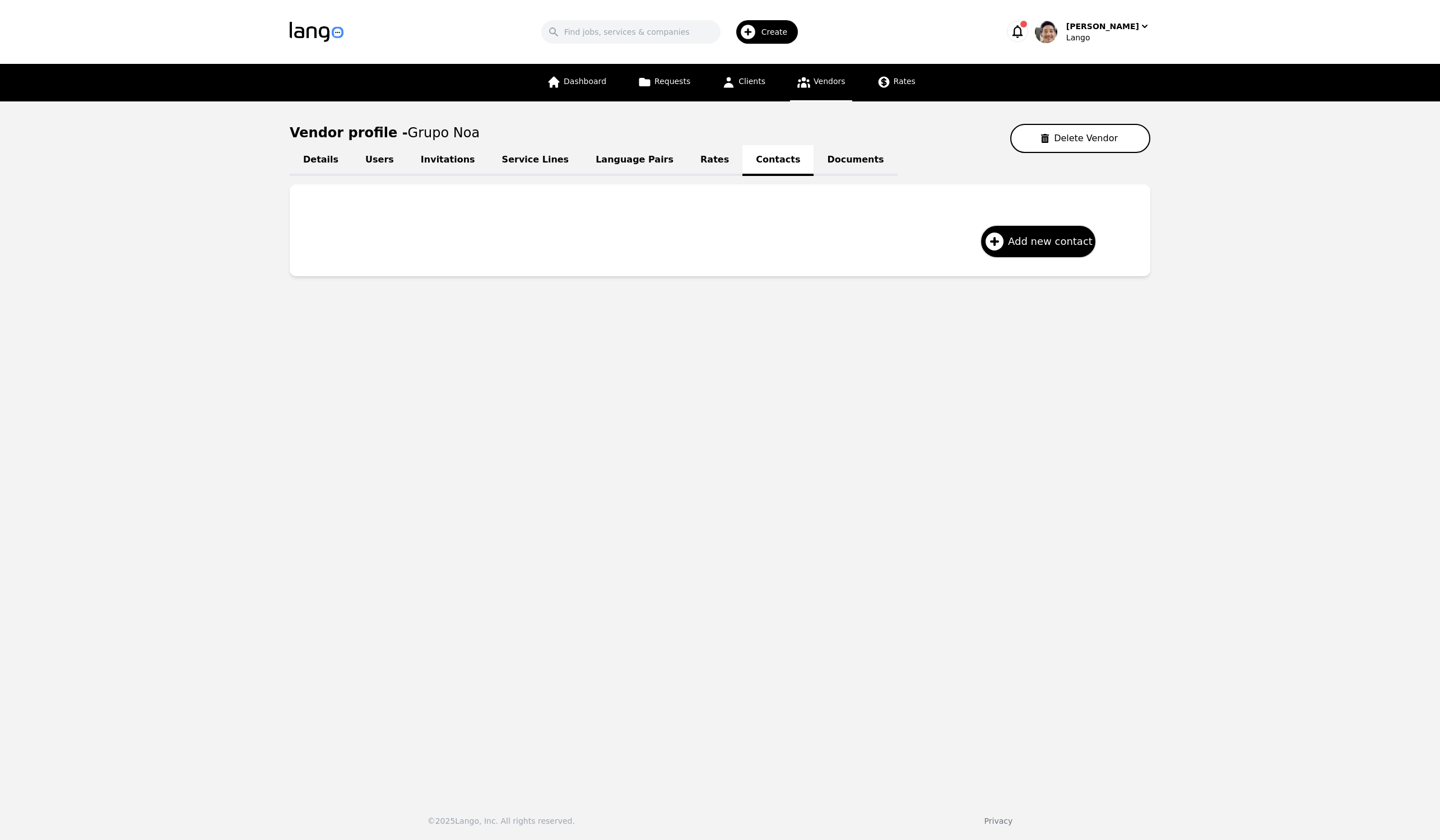
click at [687, 160] on link "Rates" at bounding box center [714, 160] width 56 height 31
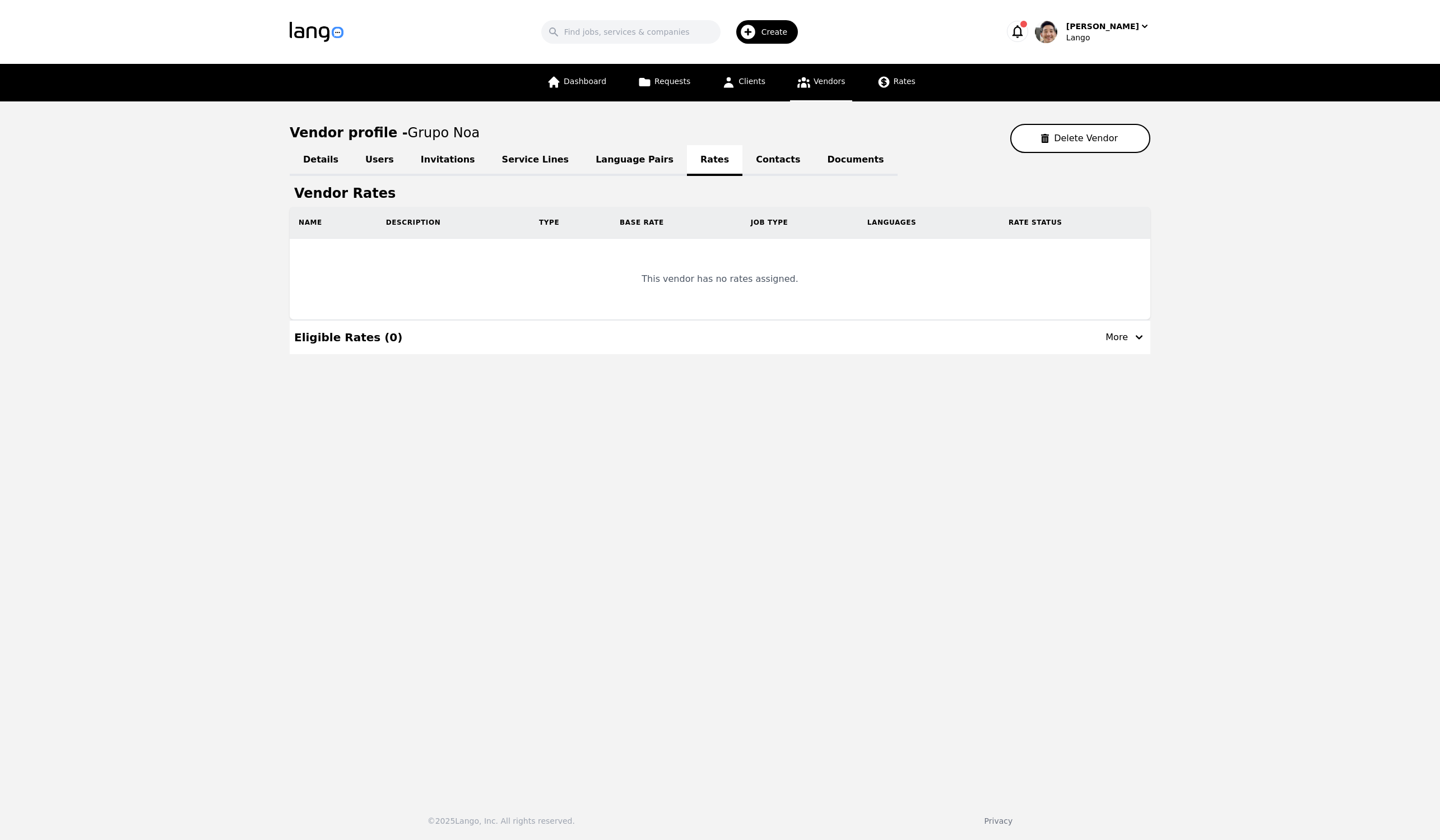
click at [633, 161] on link "Language Pairs" at bounding box center [635, 160] width 105 height 31
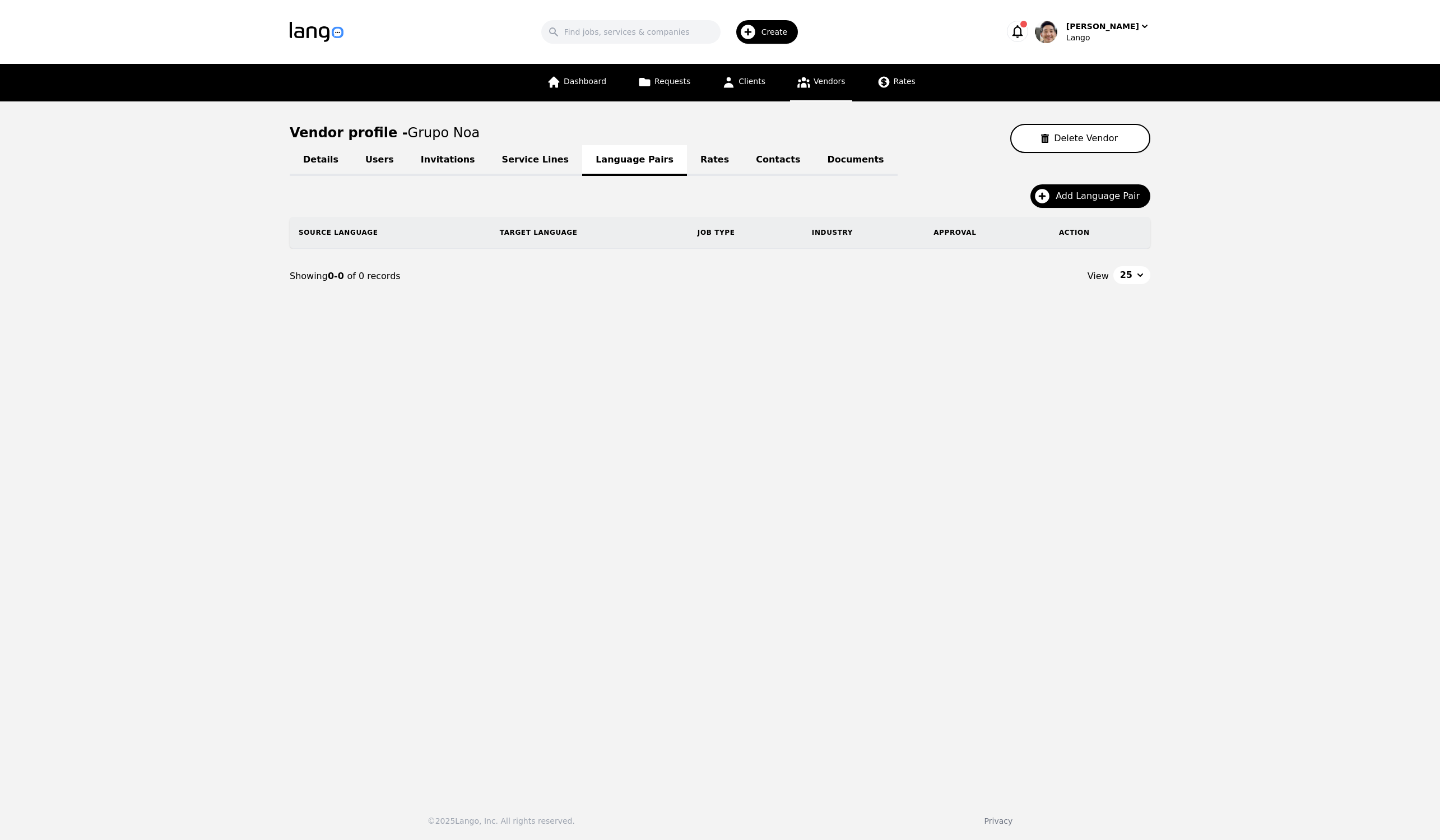
click at [544, 160] on link "Service Lines" at bounding box center [535, 160] width 94 height 31
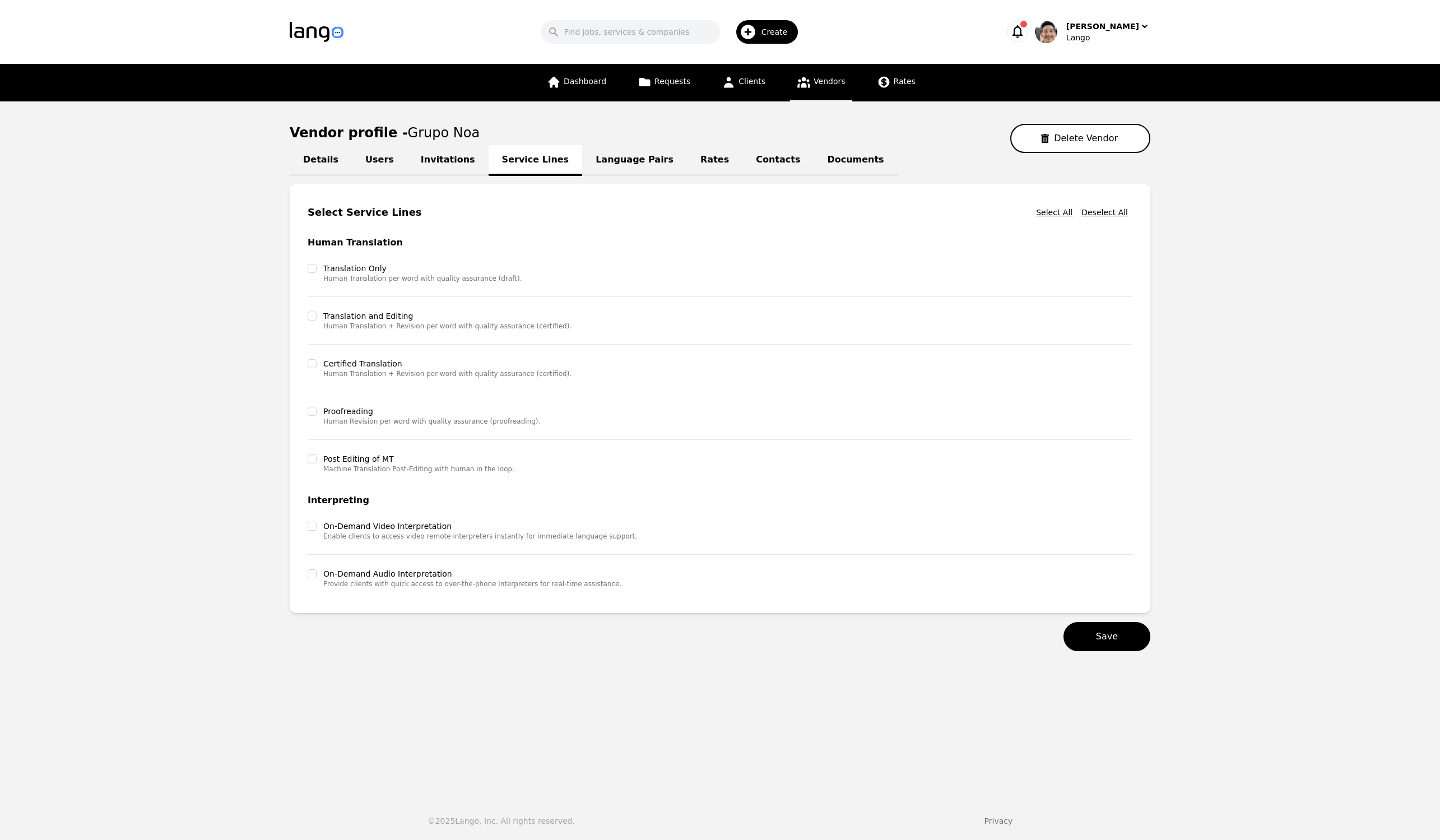
click at [441, 161] on link "Invitations" at bounding box center [448, 160] width 81 height 31
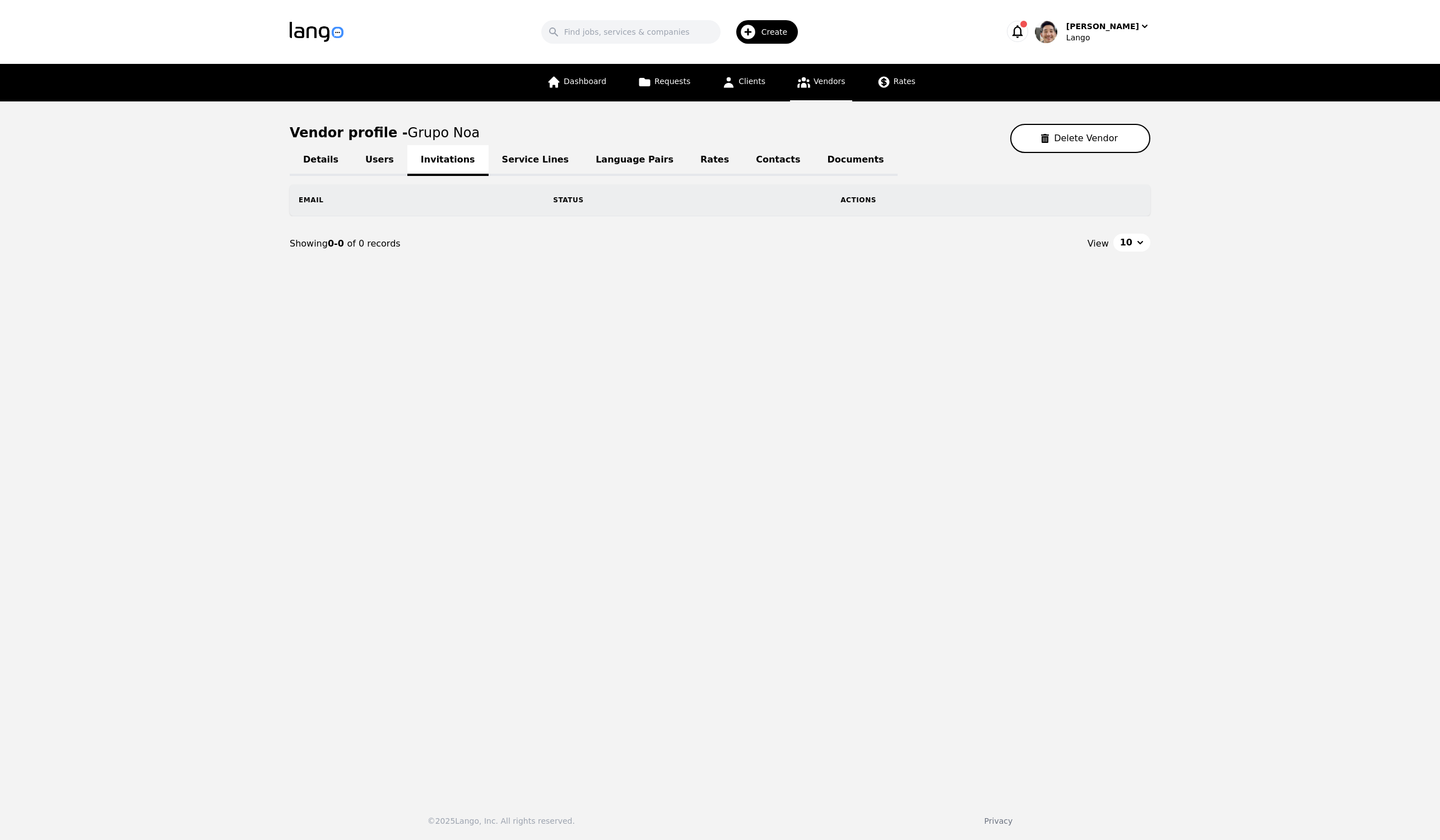
click at [386, 159] on link "Users" at bounding box center [380, 160] width 56 height 31
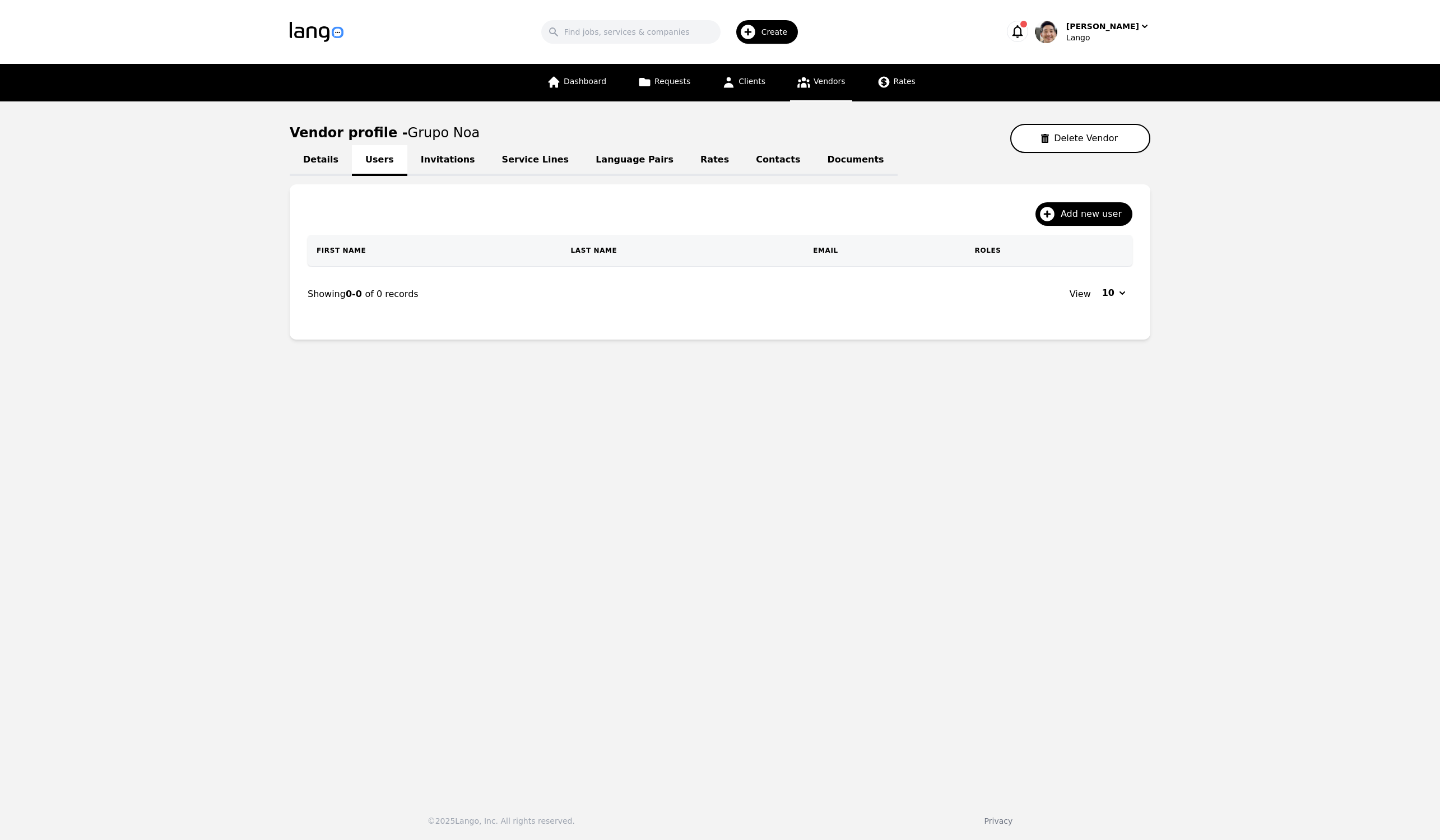
click at [317, 164] on link "Details" at bounding box center [321, 160] width 63 height 31
select select "active"
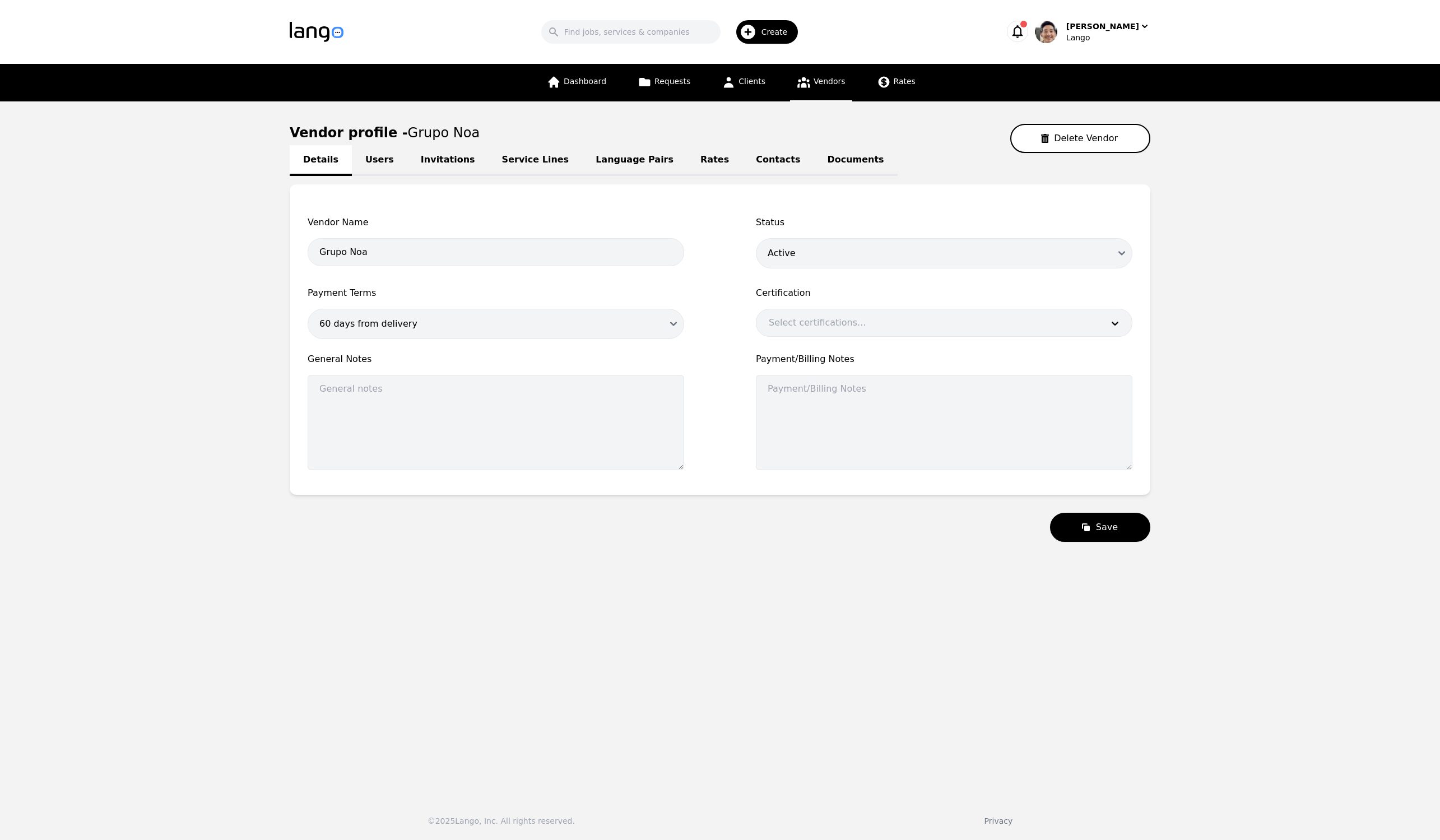
click at [814, 153] on link "Documents" at bounding box center [855, 160] width 83 height 31
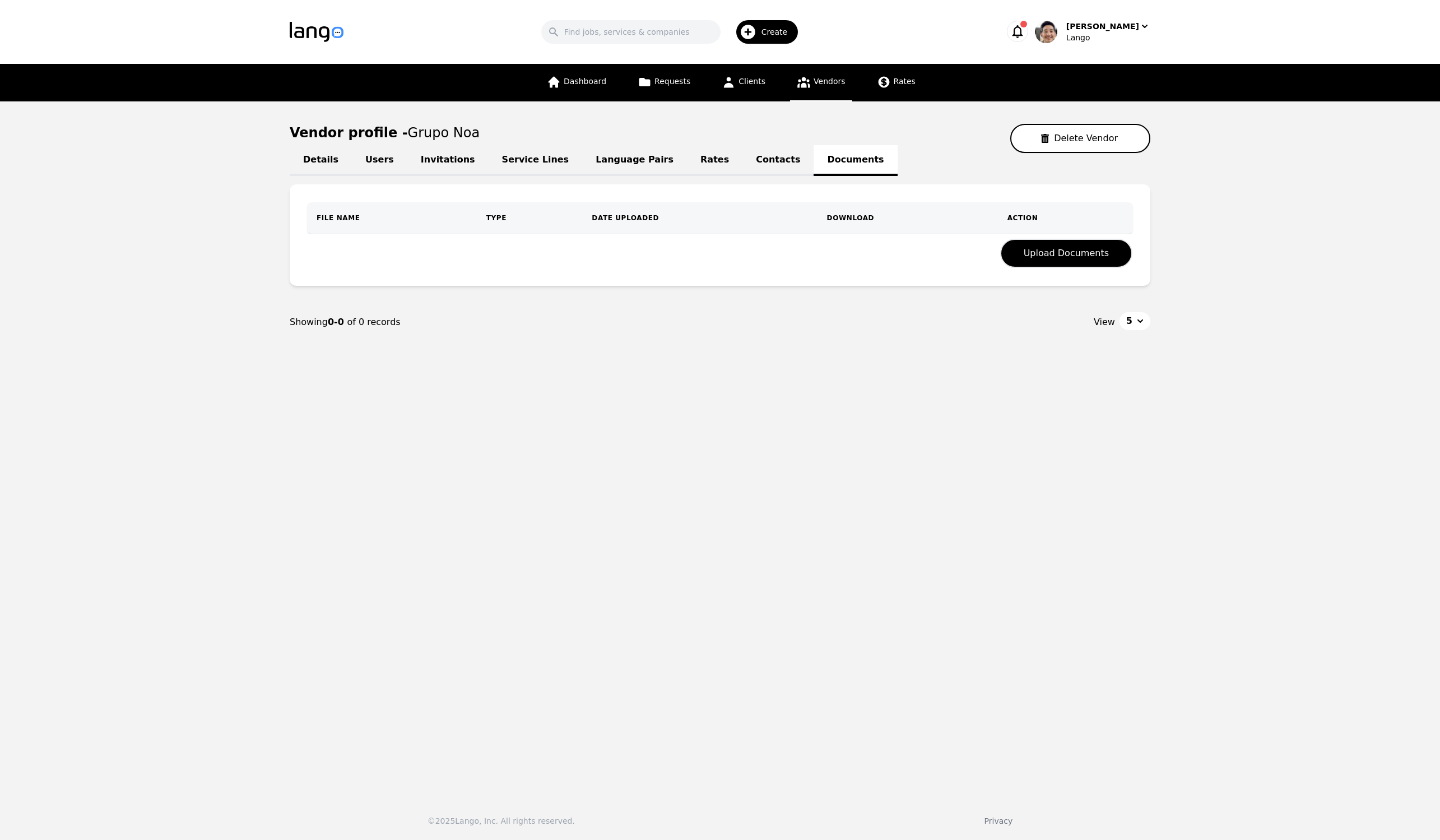
click at [748, 161] on link "Contacts" at bounding box center [778, 160] width 71 height 31
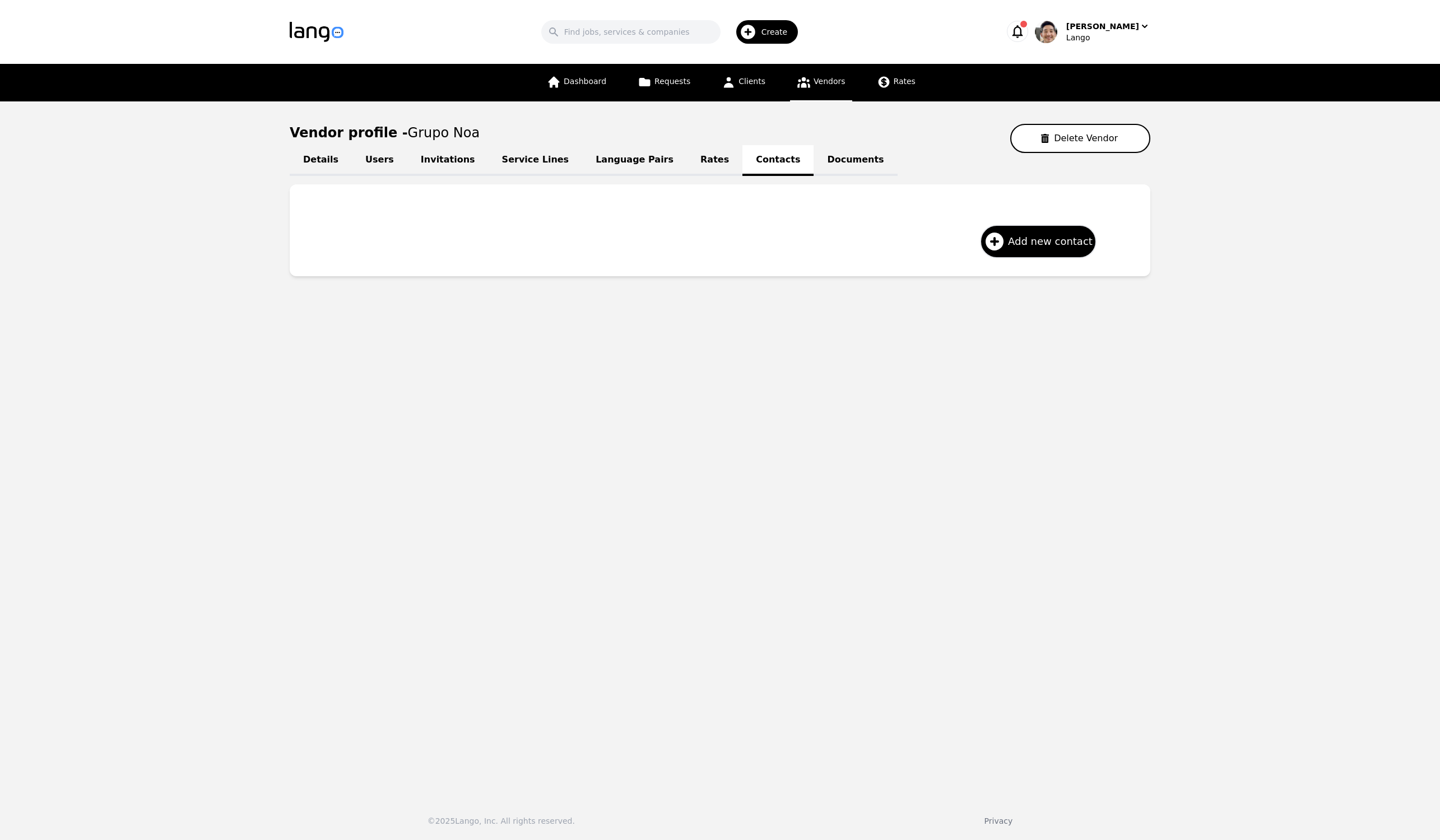
click at [687, 166] on link "Rates" at bounding box center [714, 160] width 56 height 31
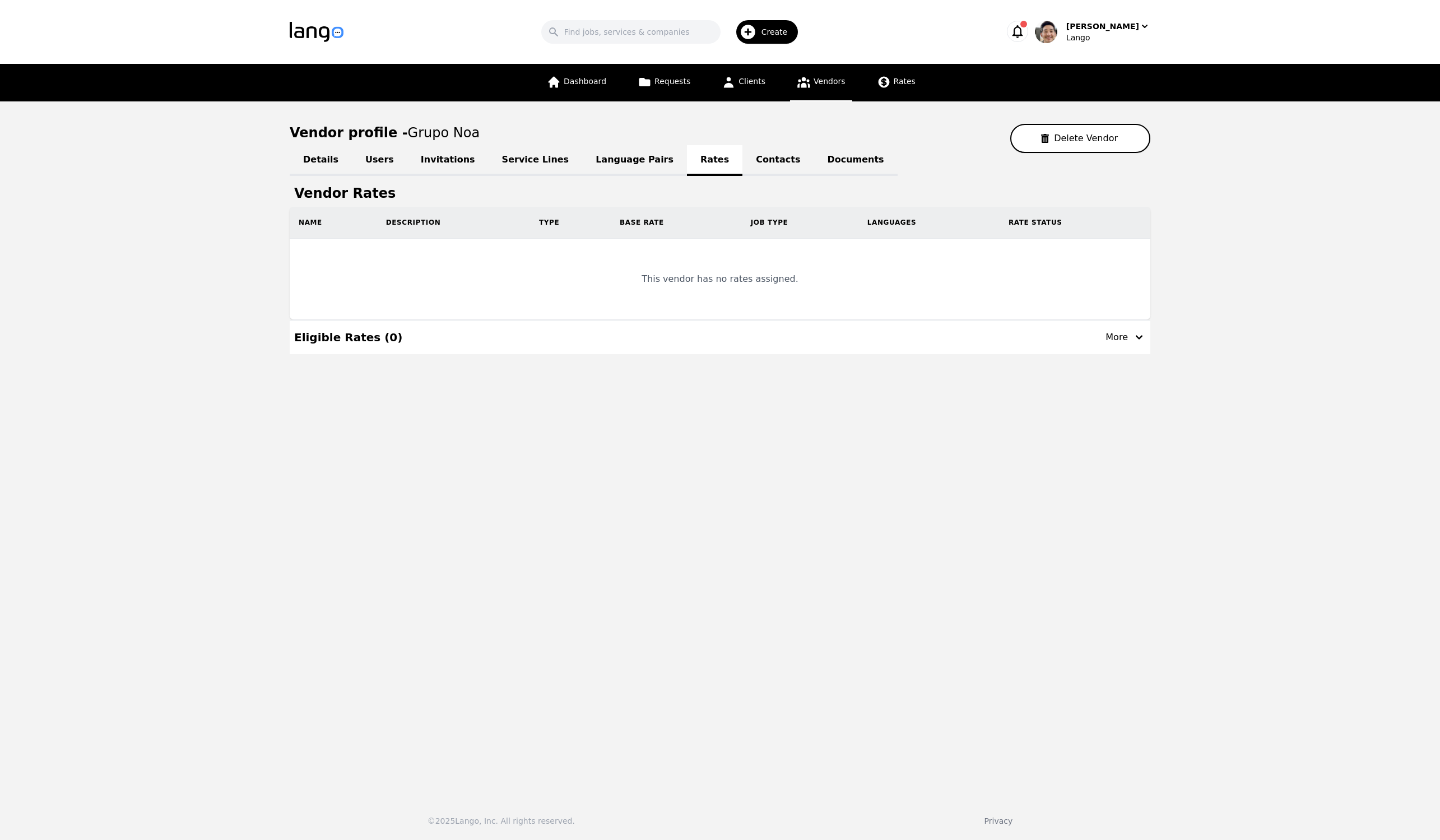
click at [907, 525] on main "Vendor profile - Grupo Noa Delete Vendor Details Users Invitations Service Line…" at bounding box center [720, 444] width 1440 height 687
click at [829, 81] on span "Vendors" at bounding box center [829, 80] width 31 height 9
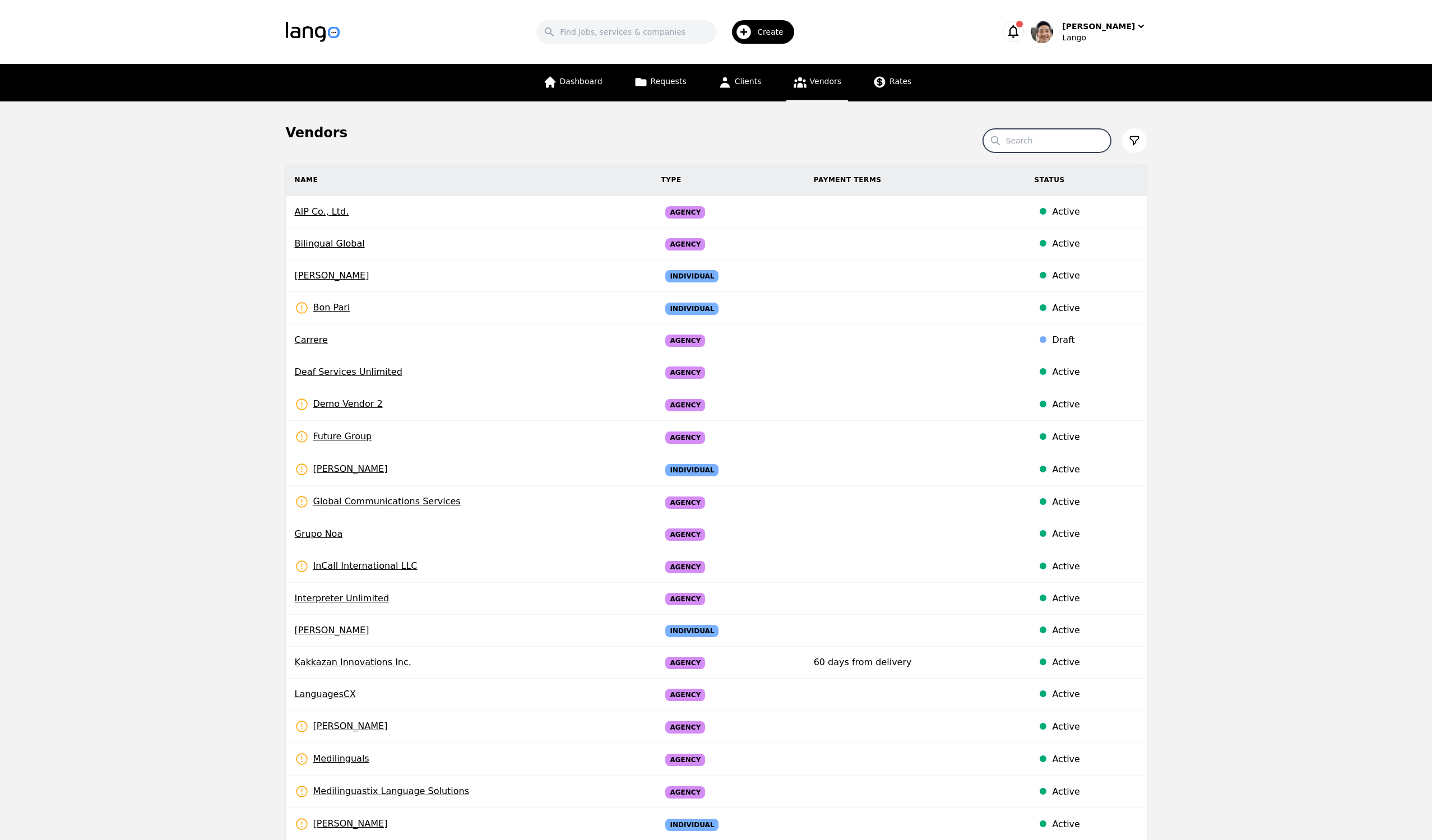
click at [1029, 142] on input "Search" at bounding box center [1047, 140] width 128 height 24
type input "Incall"
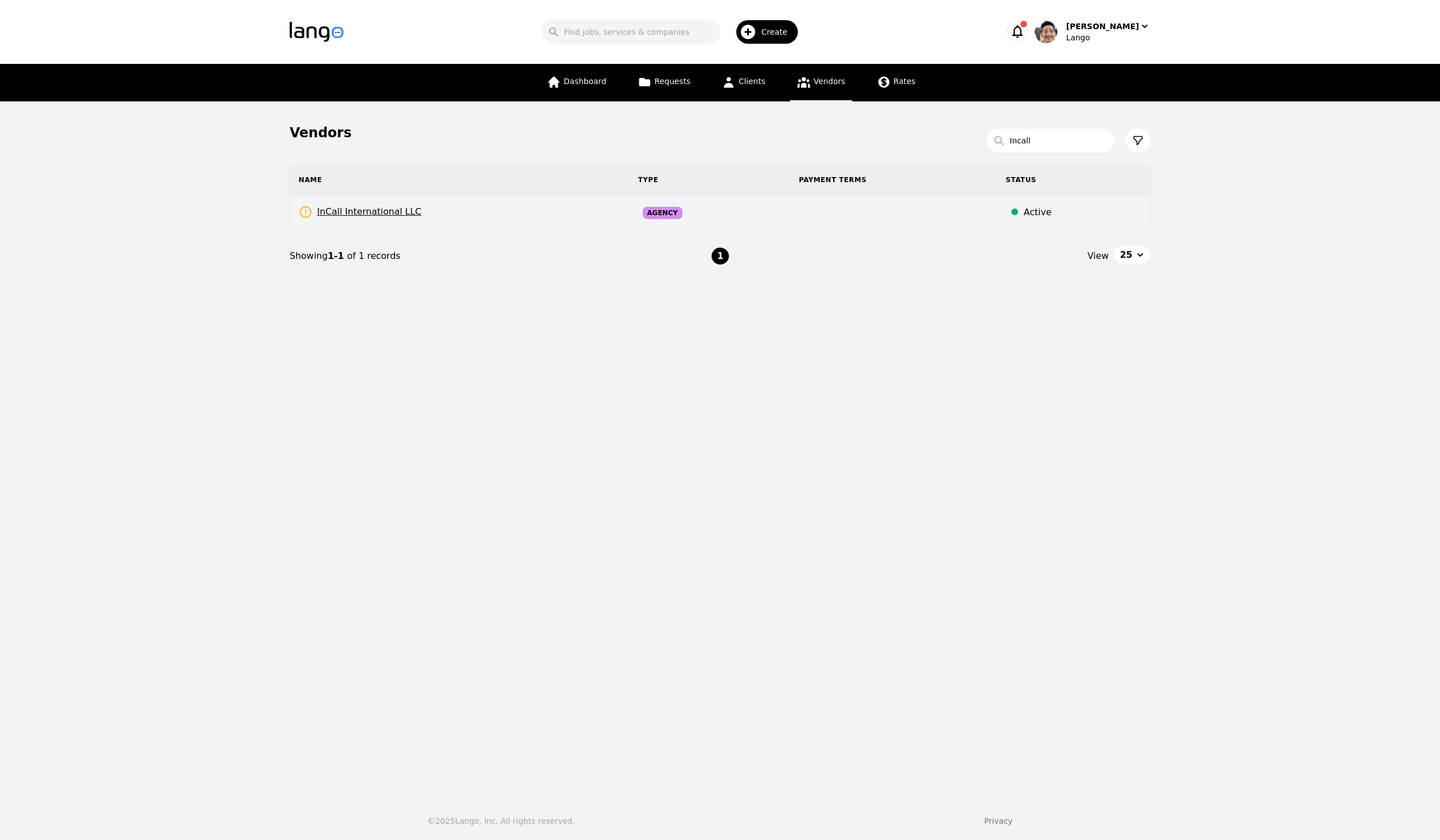
click at [390, 210] on span "InCall International LLC" at bounding box center [360, 212] width 123 height 14
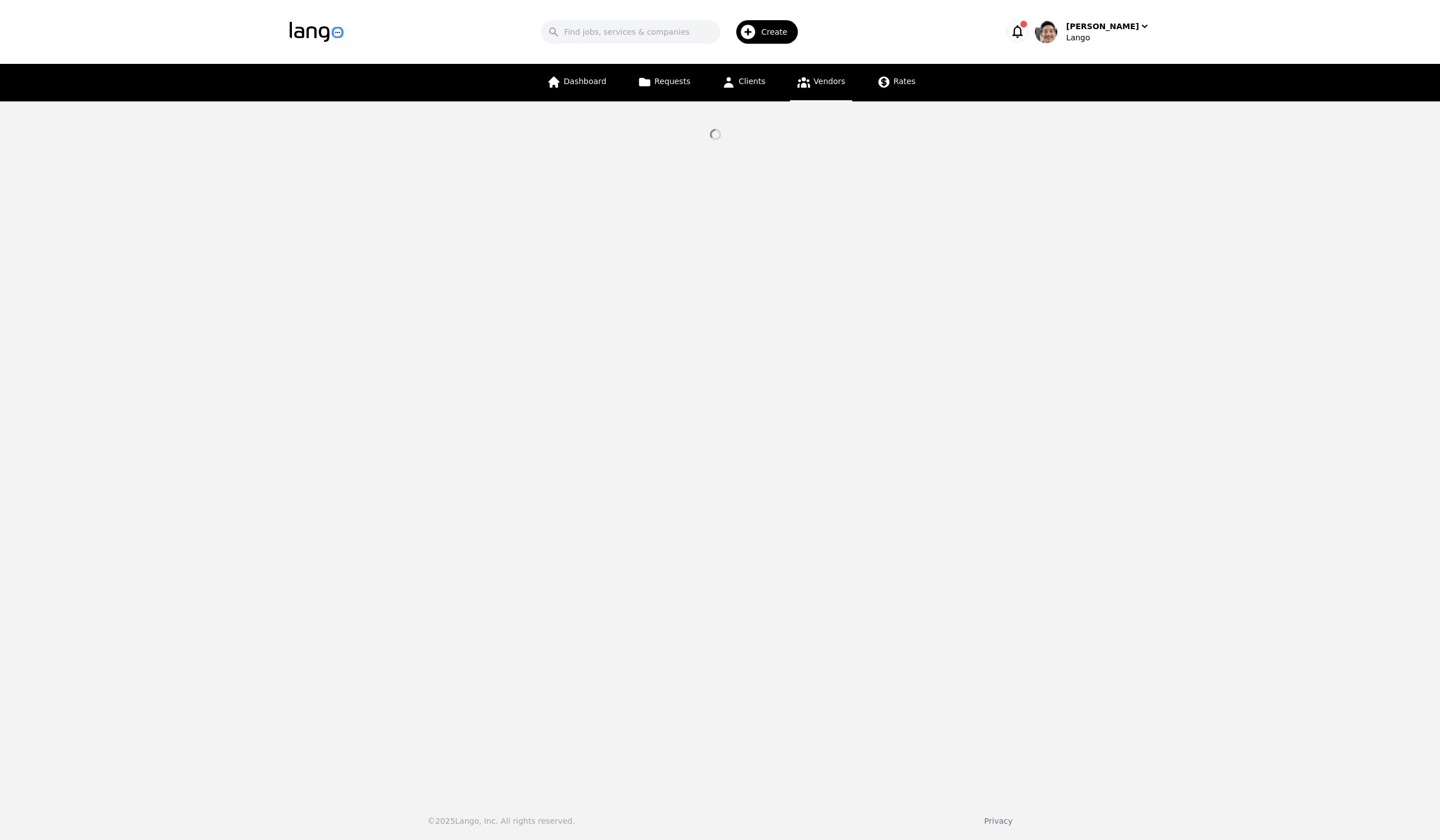
select select "active"
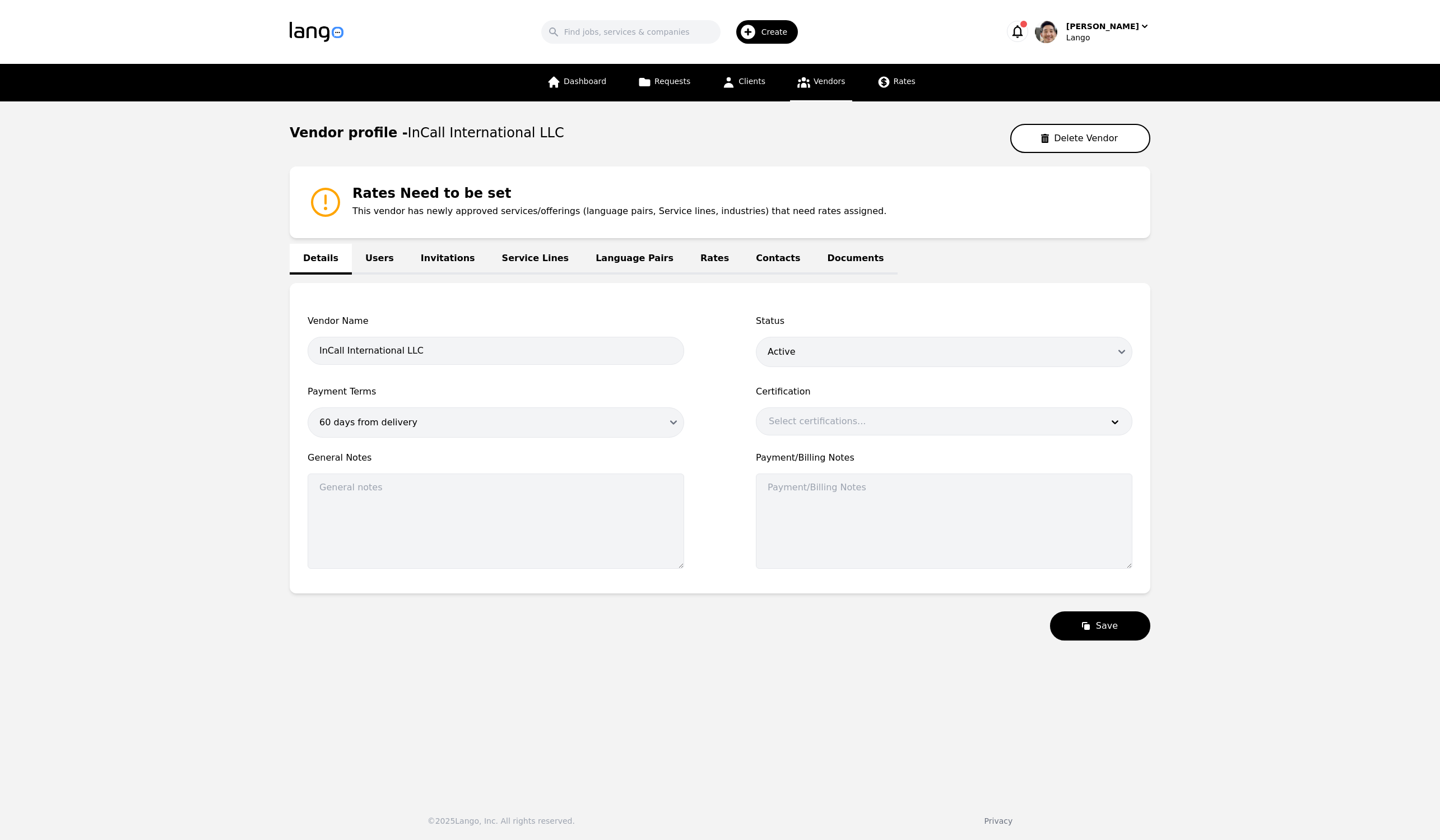
click at [381, 254] on link "Users" at bounding box center [380, 259] width 56 height 31
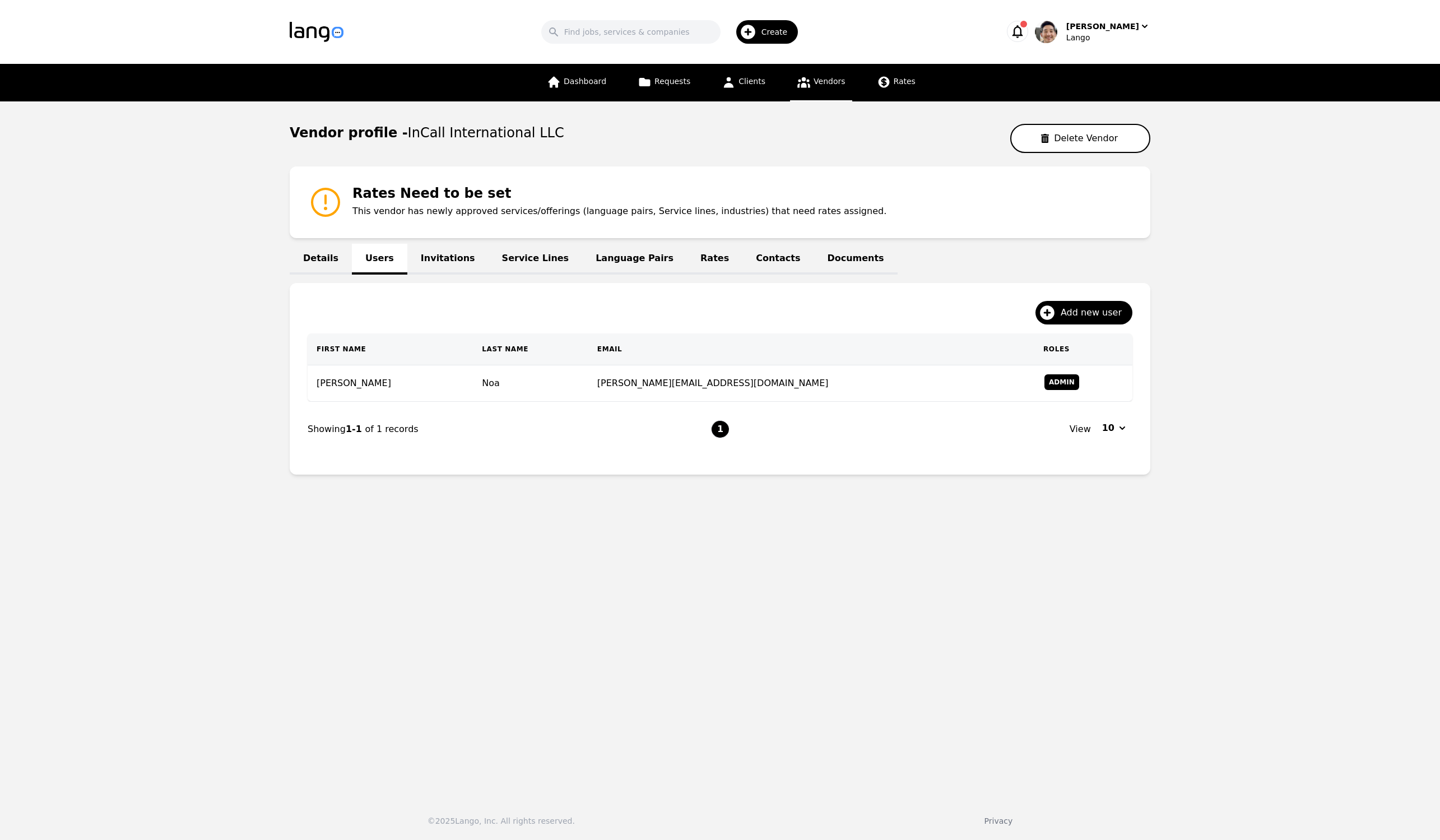
click at [437, 259] on link "Invitations" at bounding box center [448, 259] width 81 height 31
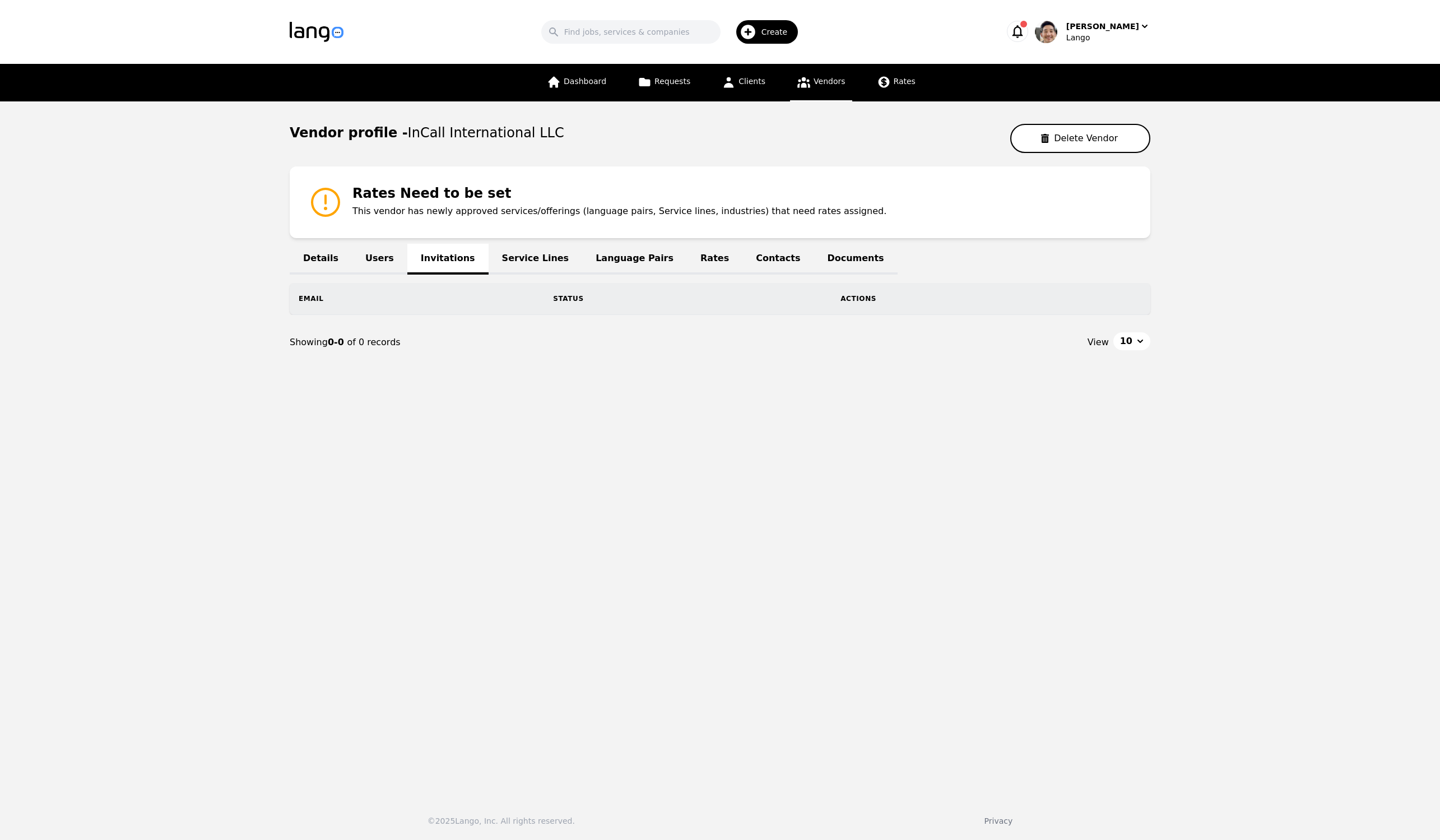
click at [523, 258] on link "Service Lines" at bounding box center [535, 259] width 94 height 31
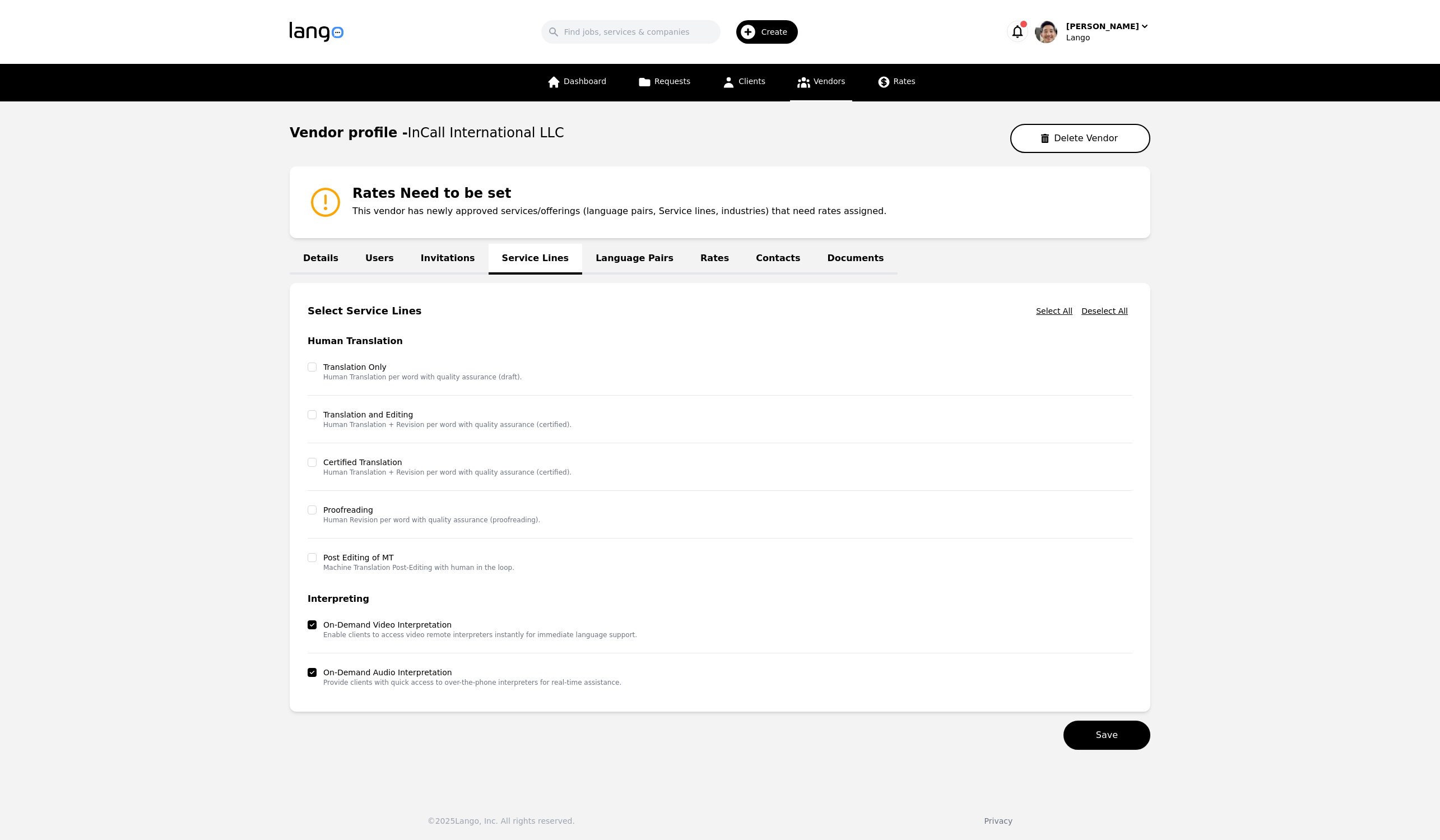
click at [376, 260] on link "Users" at bounding box center [380, 259] width 56 height 31
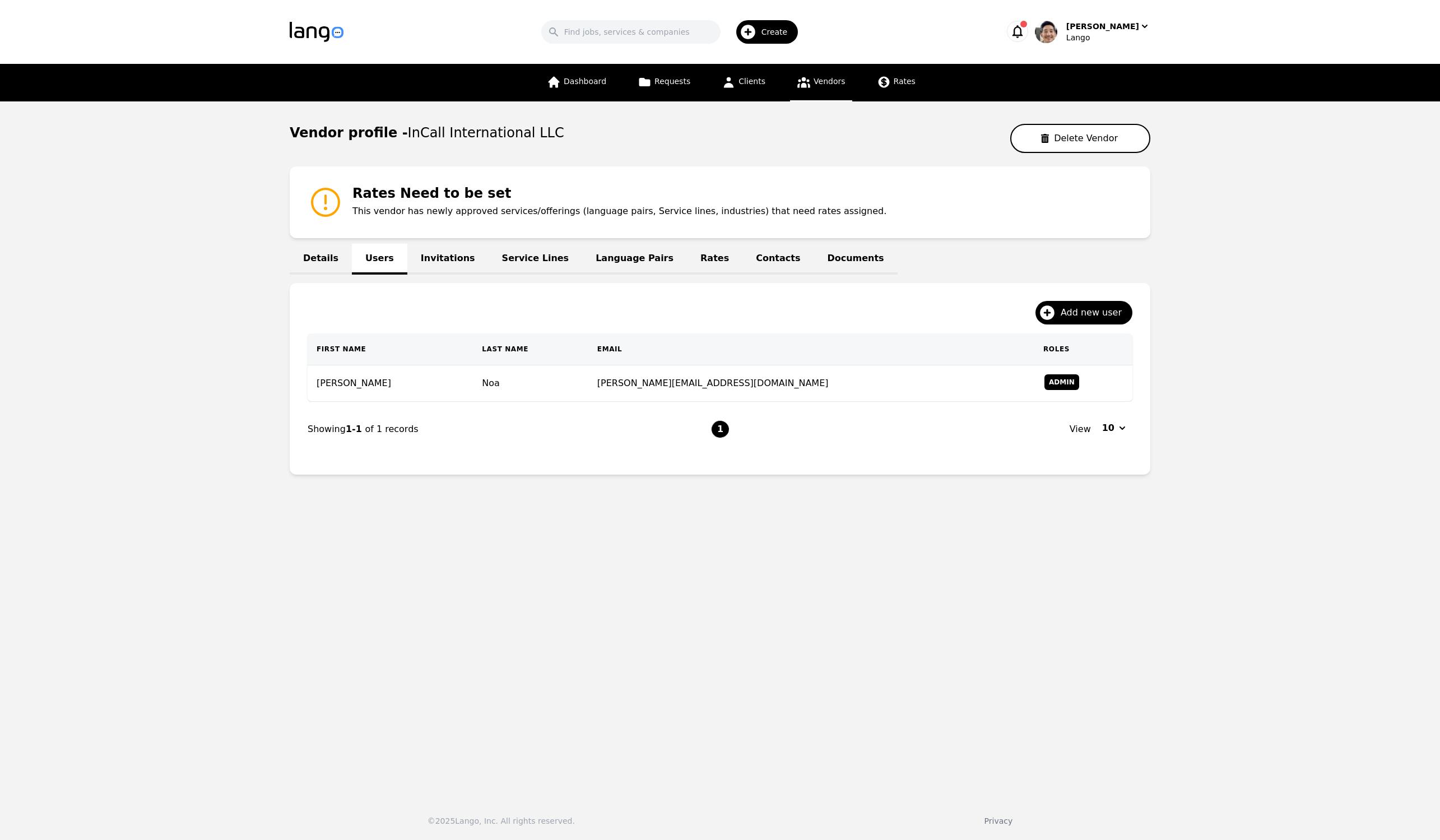
click at [431, 245] on link "Invitations" at bounding box center [448, 259] width 81 height 31
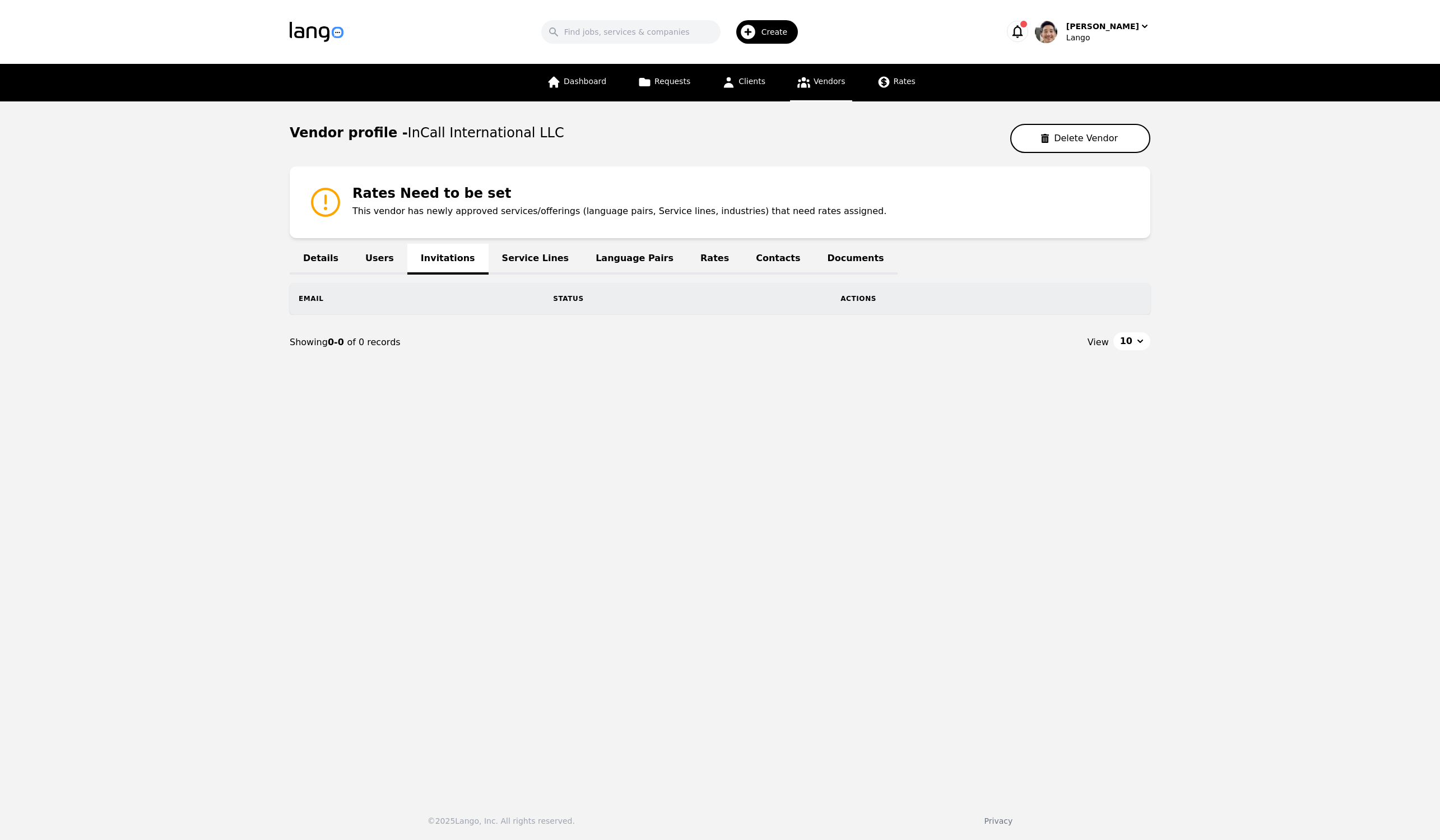
drag, startPoint x: 381, startPoint y: 258, endPoint x: 414, endPoint y: 254, distance: 33.2
click at [381, 258] on link "Users" at bounding box center [380, 259] width 56 height 31
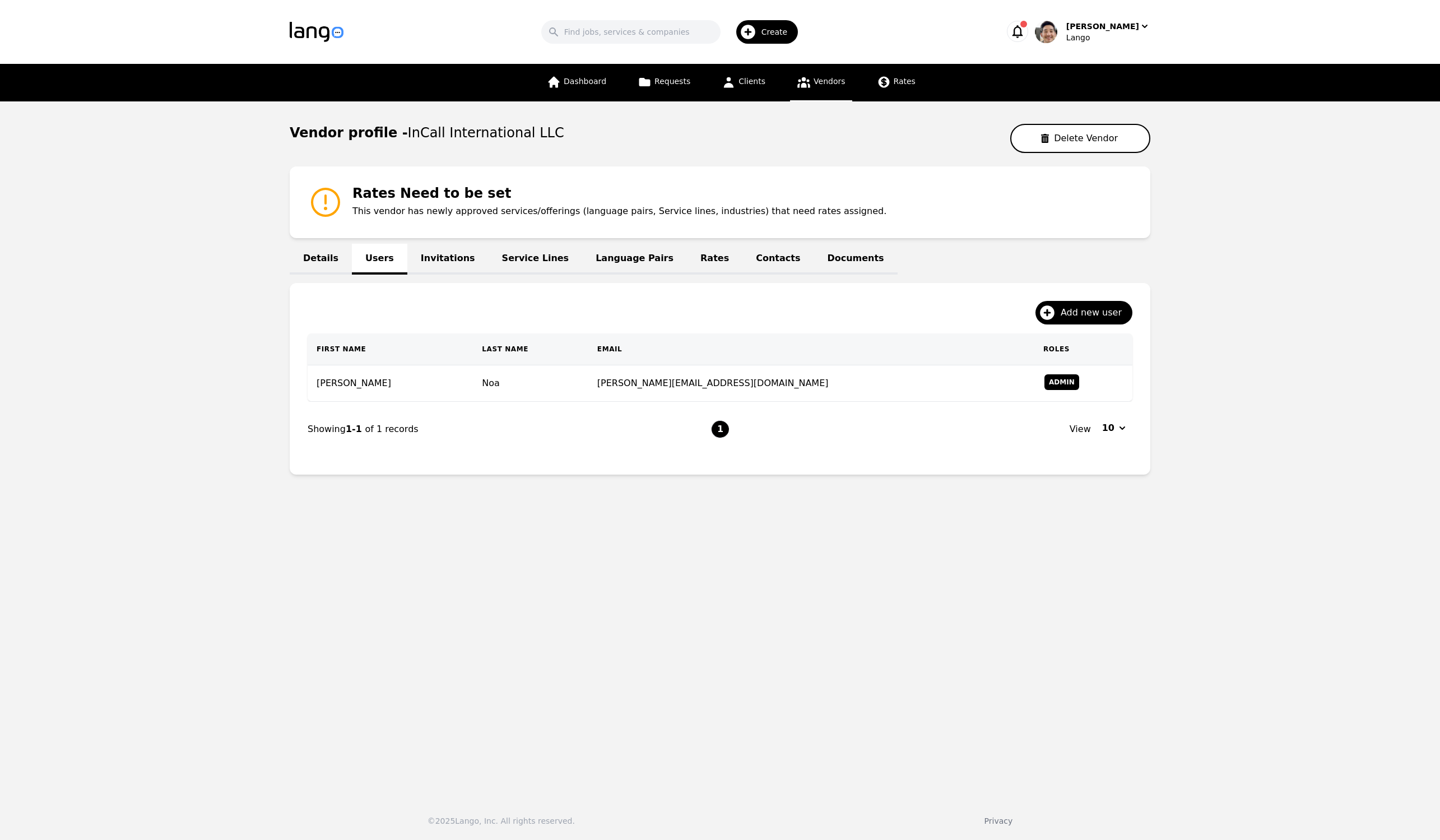
click at [454, 259] on link "Invitations" at bounding box center [448, 259] width 81 height 31
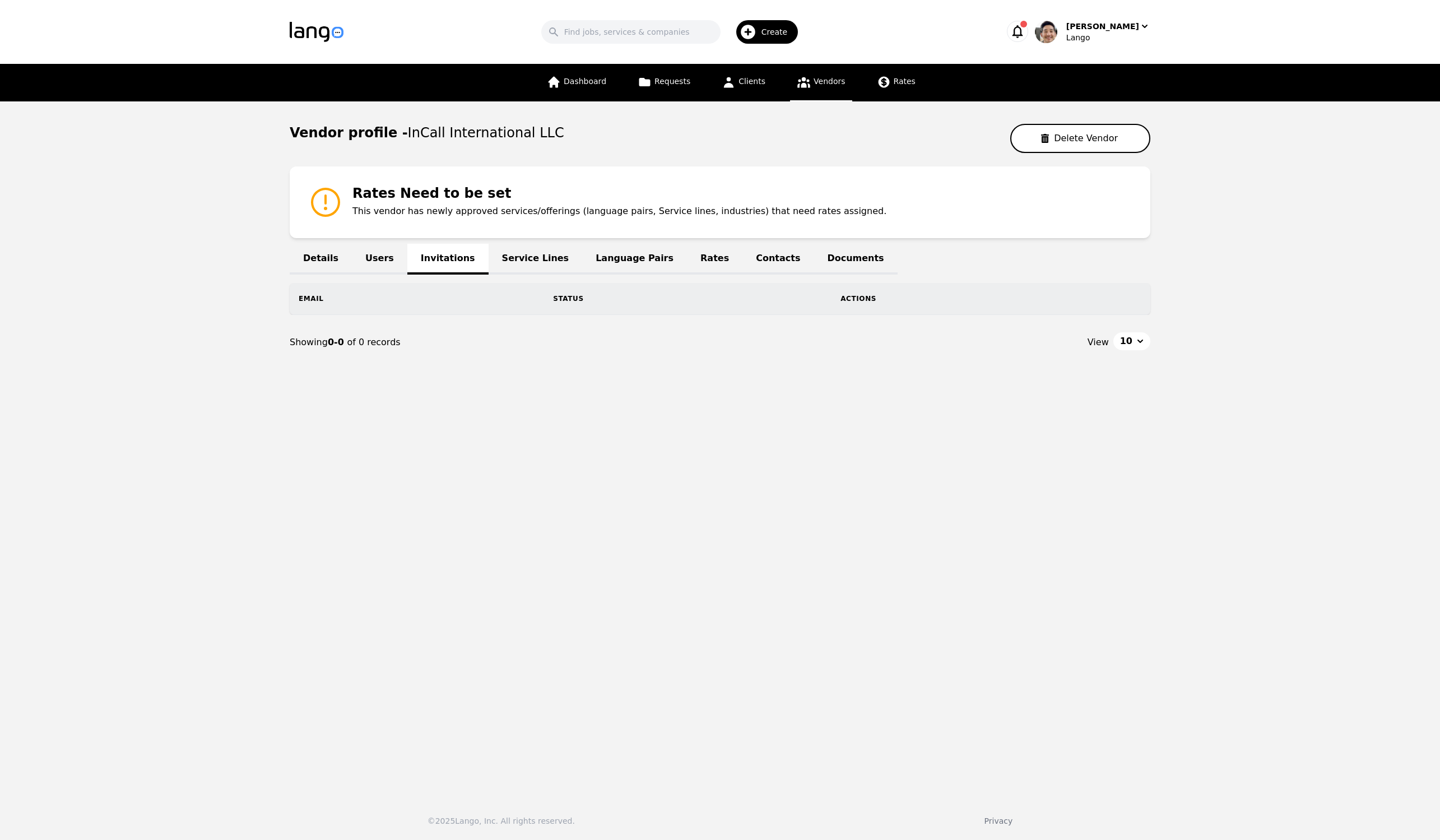
click at [377, 256] on link "Users" at bounding box center [380, 259] width 56 height 31
